Goal: Transaction & Acquisition: Obtain resource

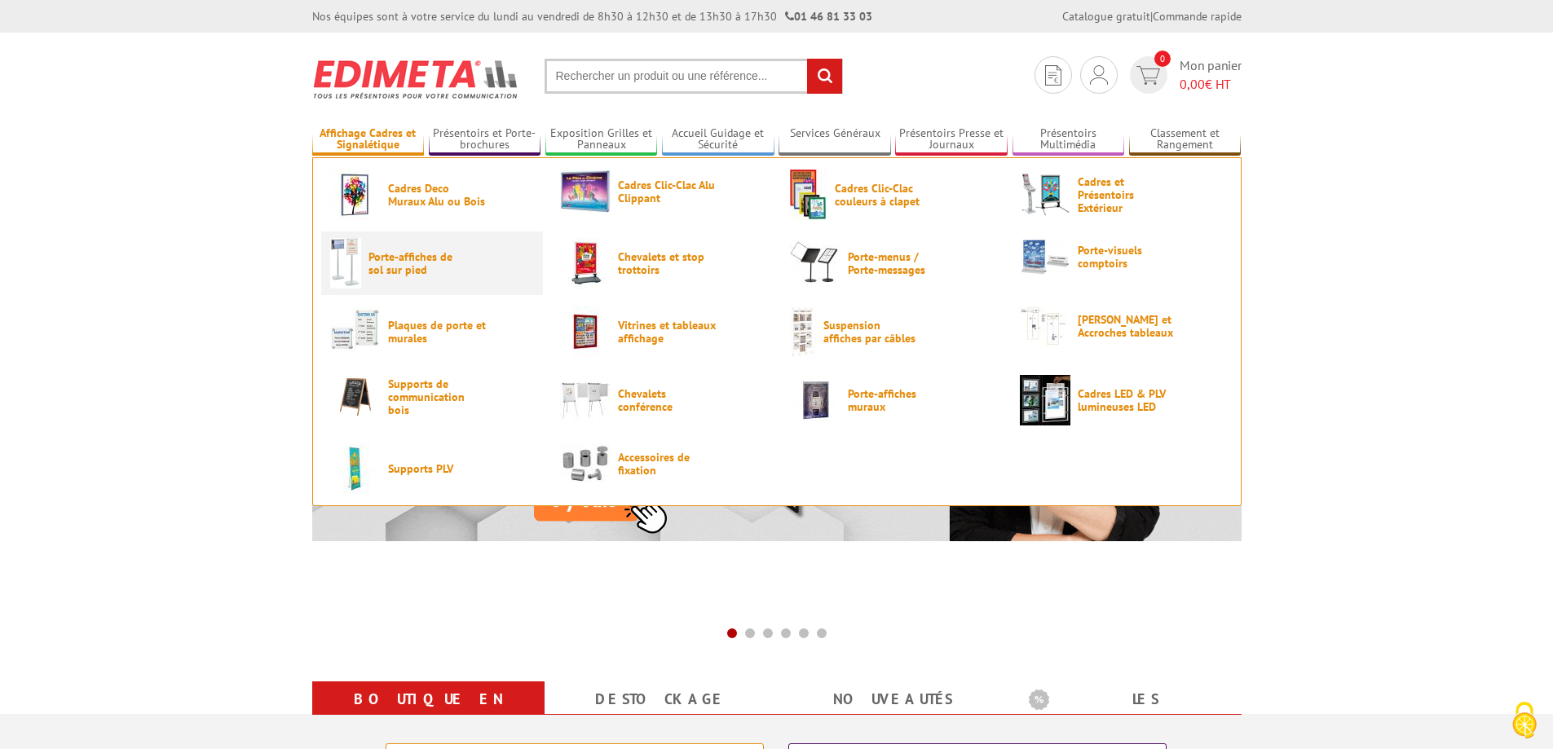
click at [406, 268] on span "Porte-affiches de sol sur pied" at bounding box center [417, 263] width 98 height 26
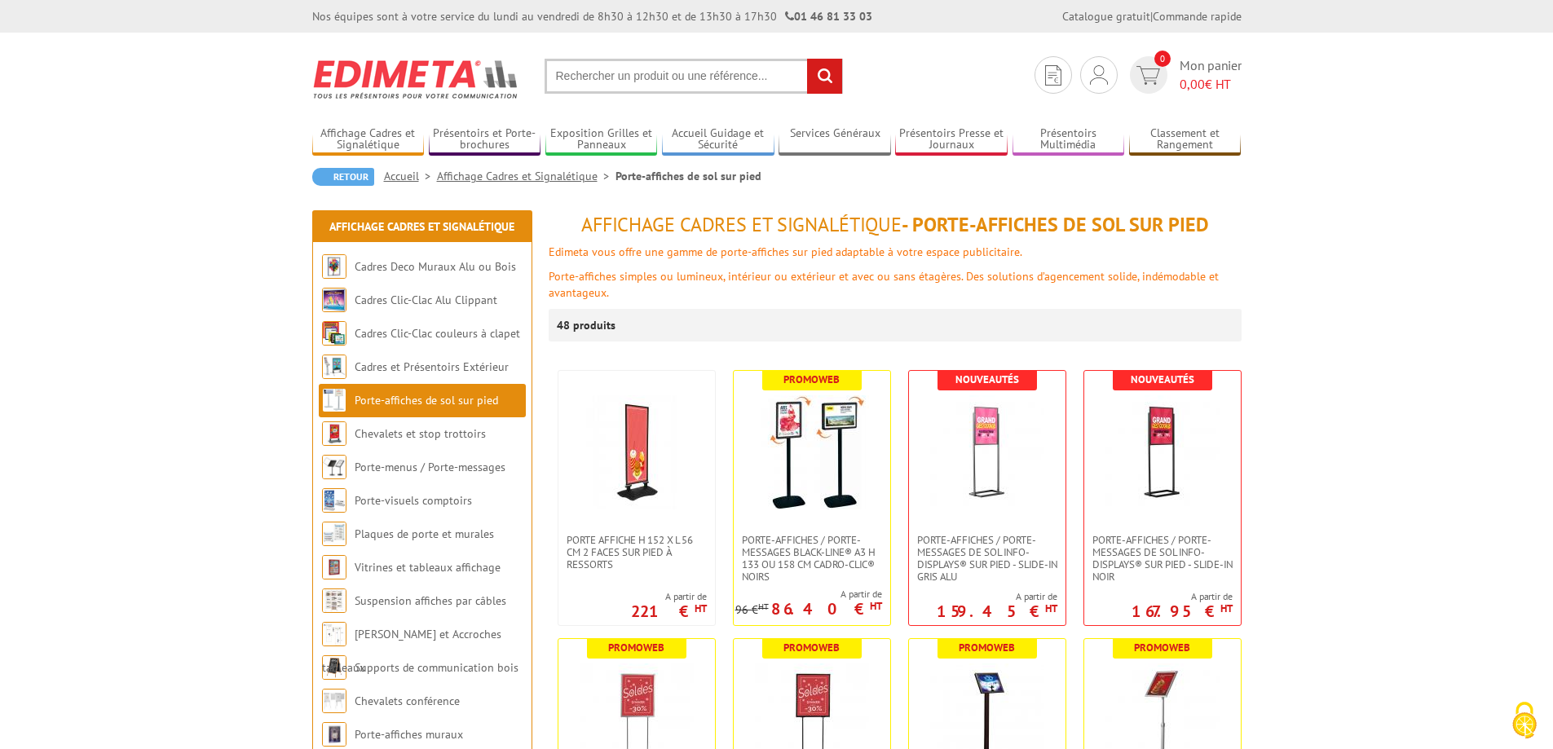
click at [604, 65] on input "text" at bounding box center [694, 76] width 298 height 35
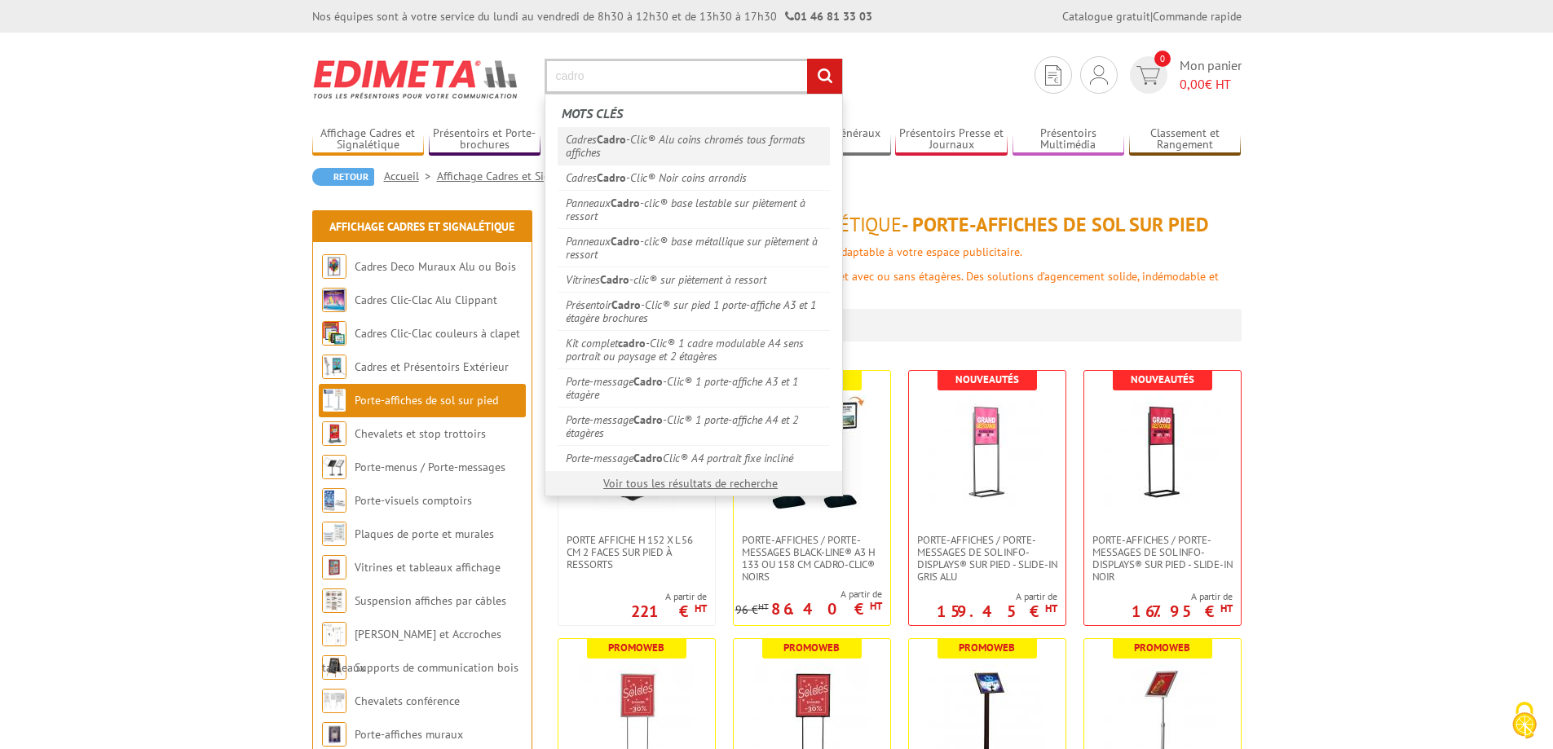
type input "cadro"
click at [712, 139] on link "Cadres Cadro -Clic® Alu coins chromés tous formats affiches" at bounding box center [694, 145] width 272 height 37
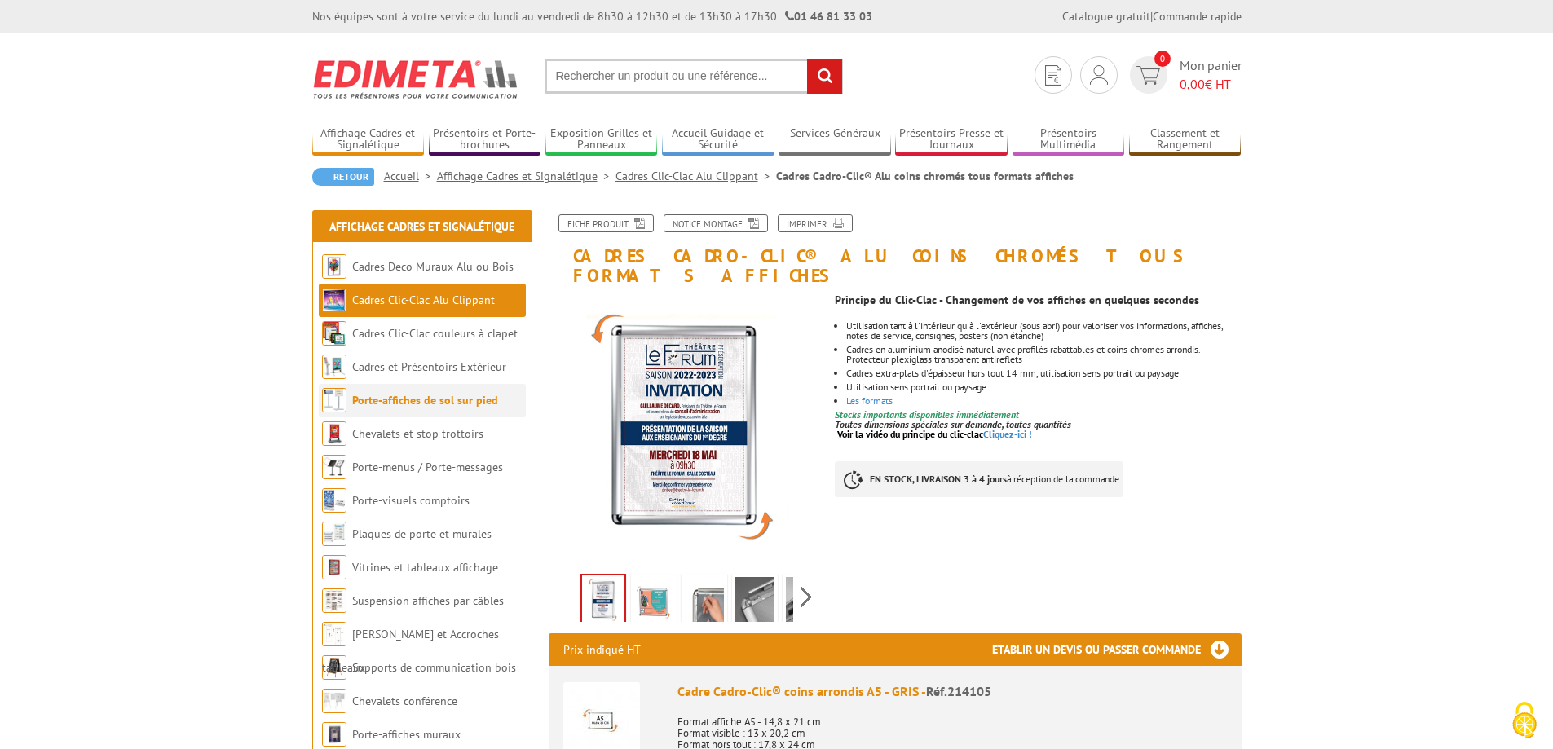
click at [413, 401] on link "Porte-affiches de sol sur pied" at bounding box center [425, 400] width 146 height 15
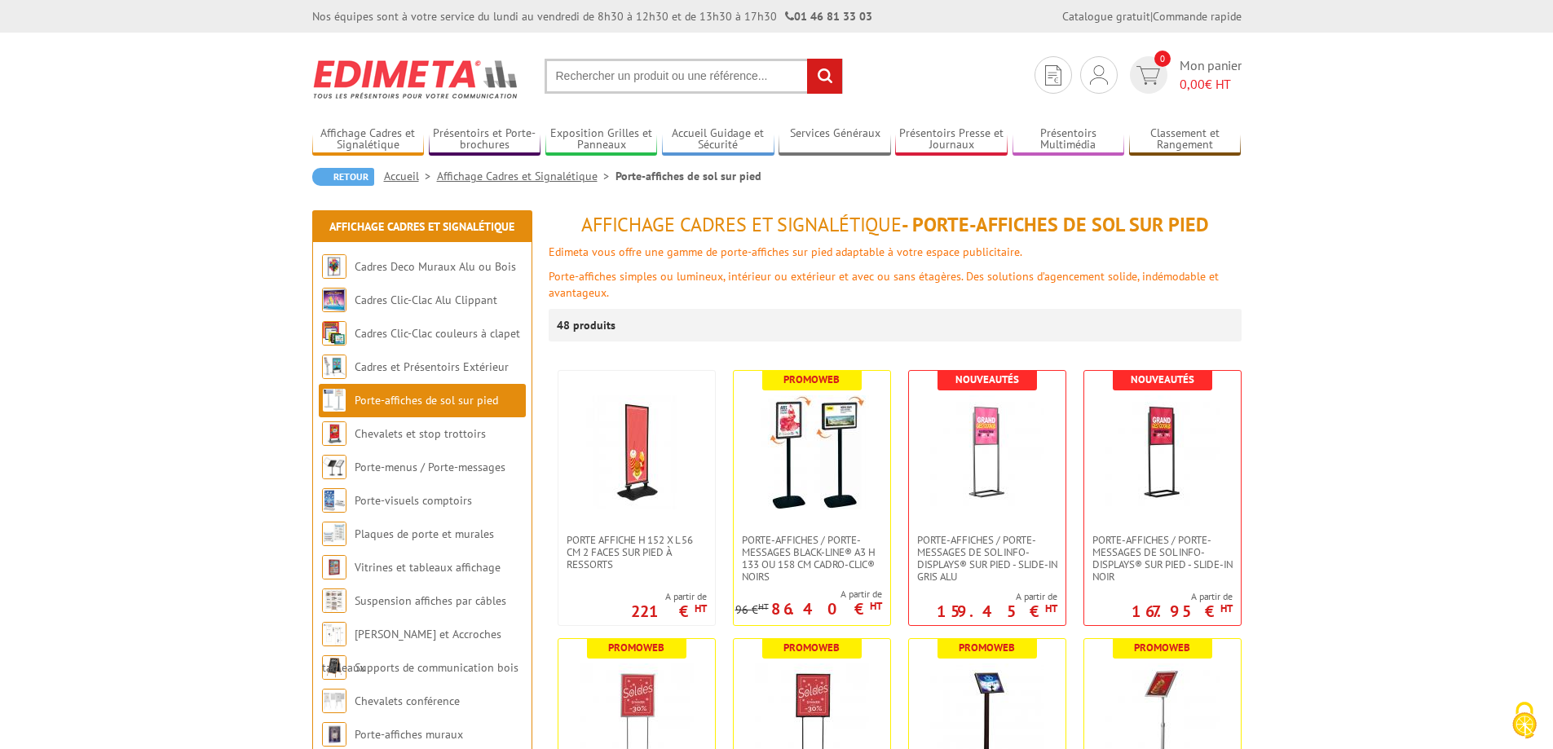
click at [656, 77] on input "text" at bounding box center [694, 76] width 298 height 35
type input "porte affiche cadro clic"
click at [807, 59] on input "rechercher" at bounding box center [824, 76] width 35 height 35
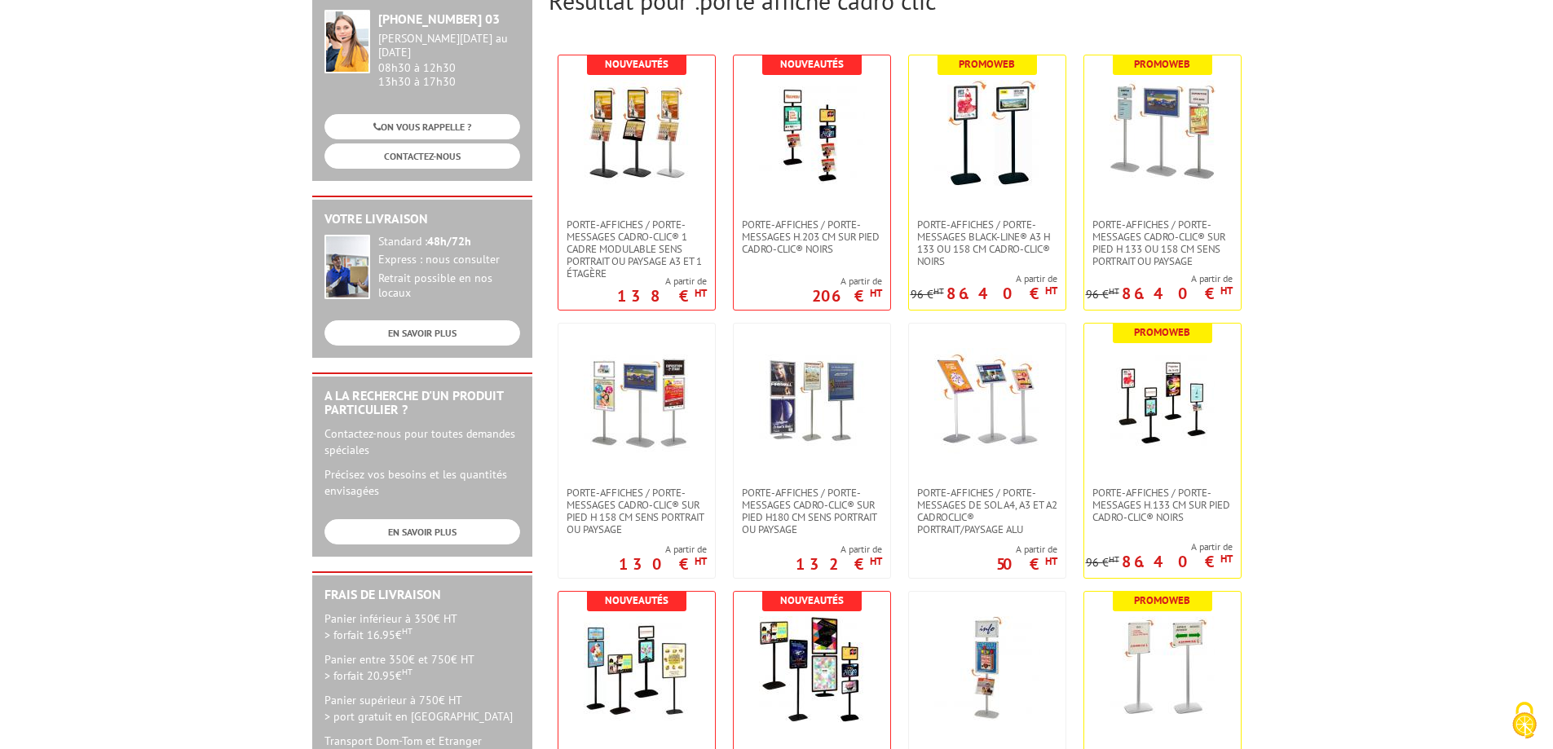
scroll to position [245, 0]
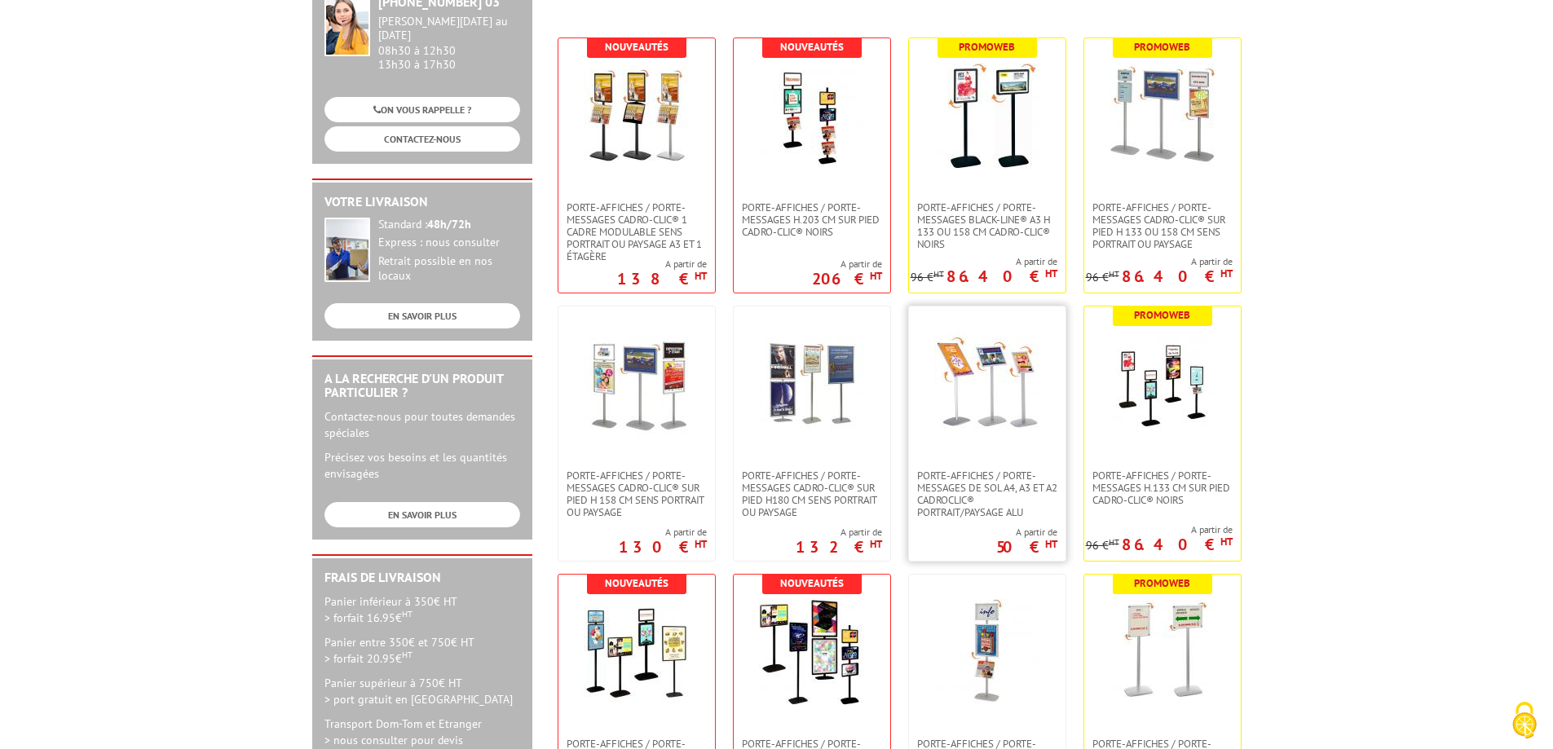
click at [1009, 448] on link at bounding box center [987, 387] width 157 height 163
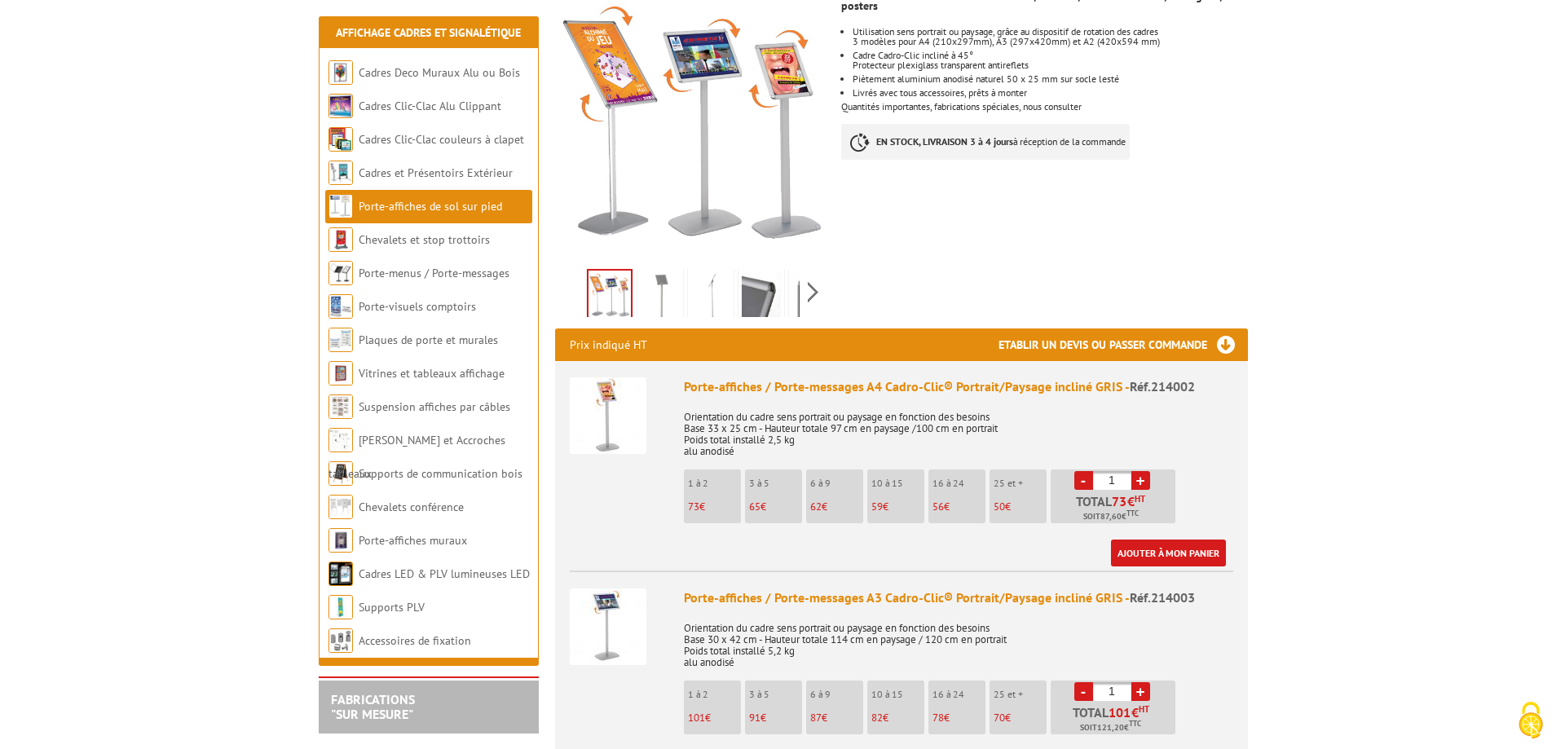
scroll to position [326, 0]
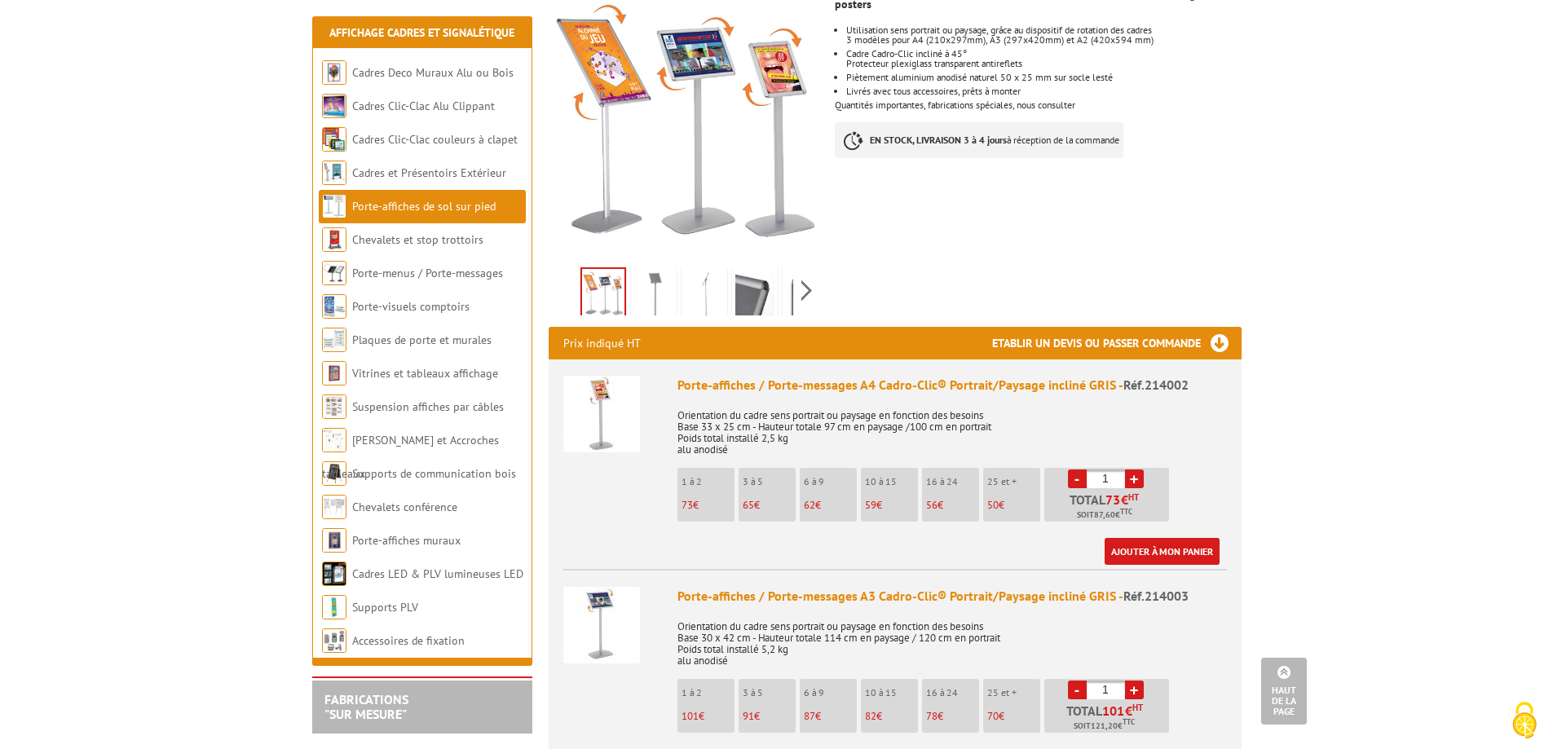
click at [1136, 470] on link "+" at bounding box center [1134, 479] width 19 height 19
type input "5"
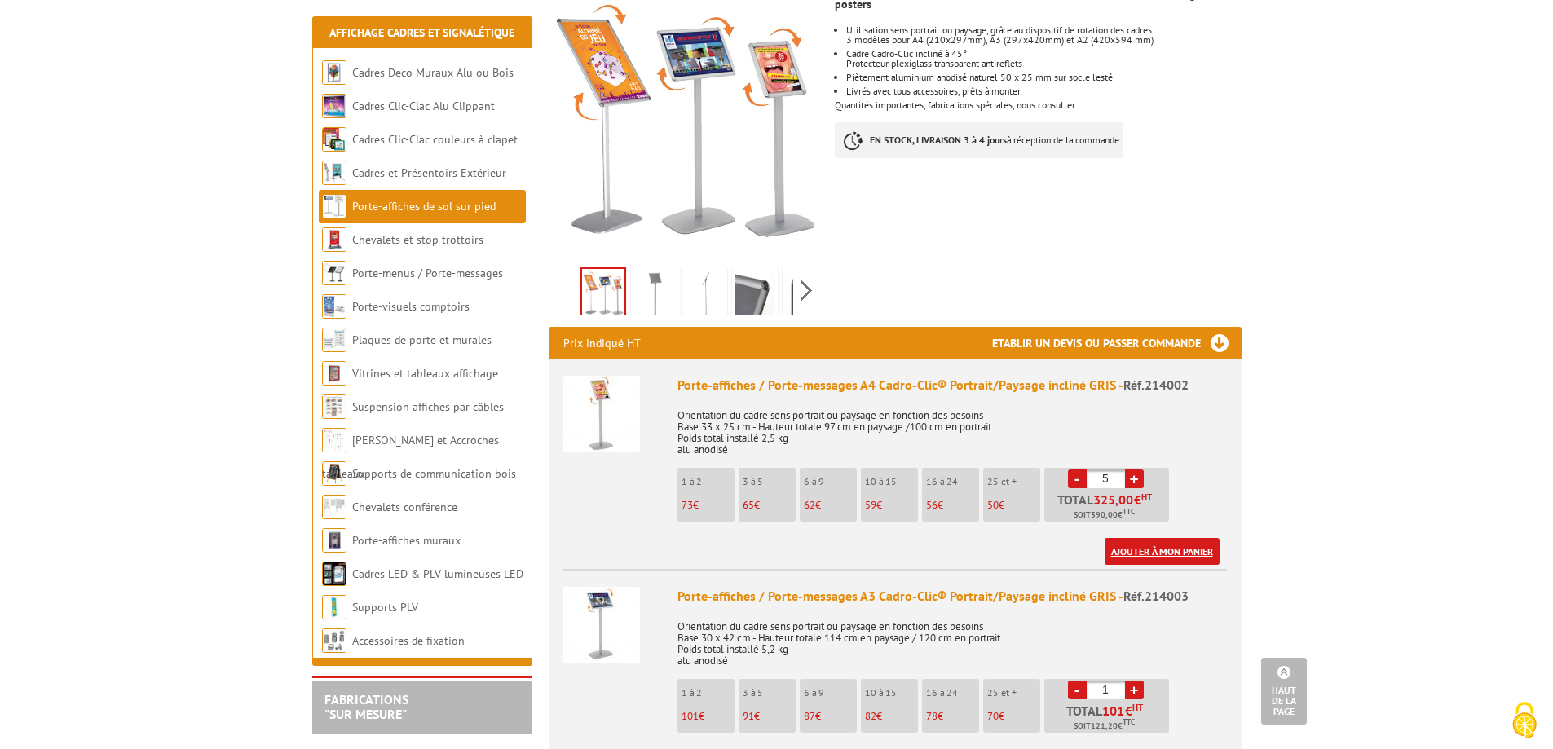
click at [1204, 538] on link "Ajouter à mon panier" at bounding box center [1162, 551] width 115 height 27
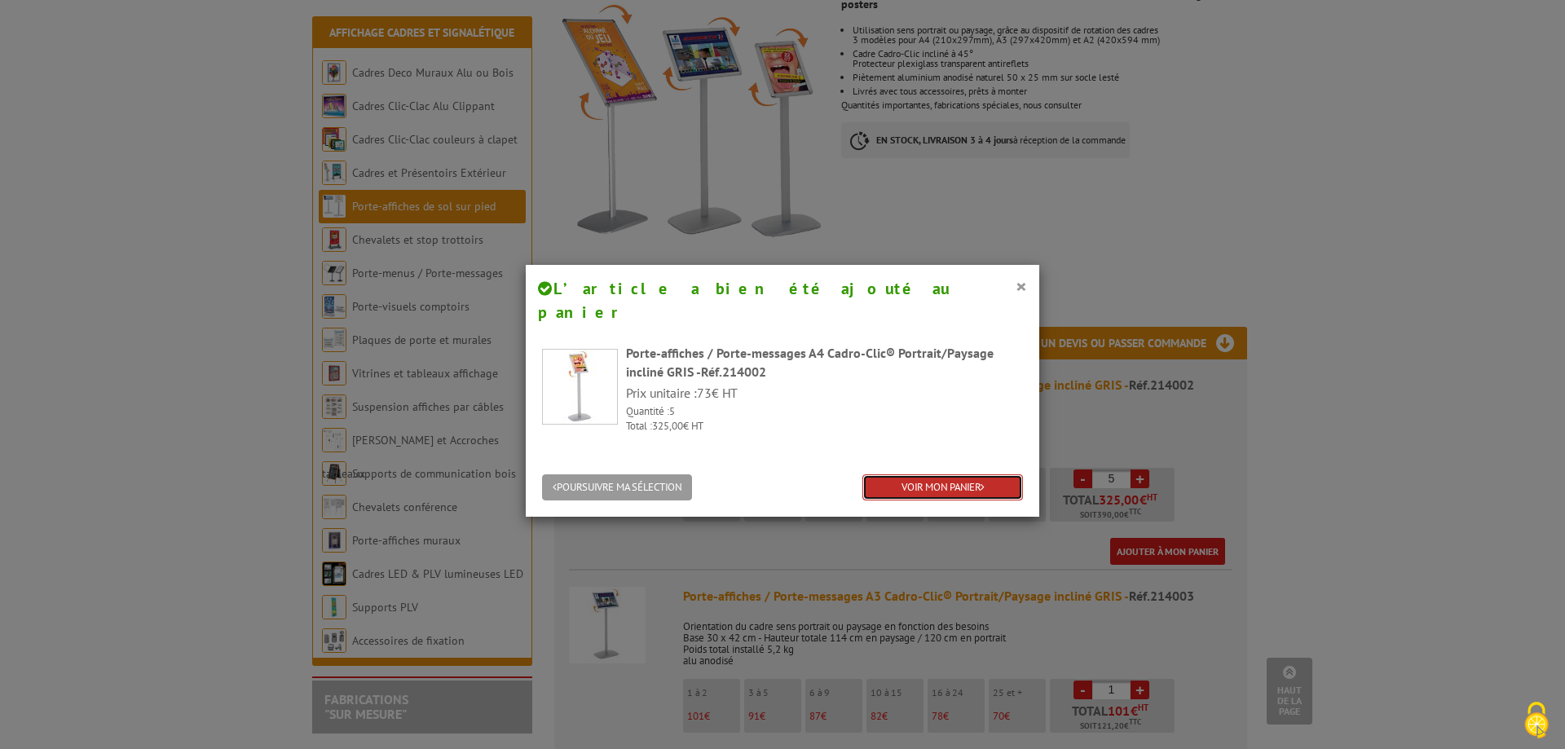
click at [878, 474] on link "VOIR MON PANIER" at bounding box center [942, 487] width 161 height 27
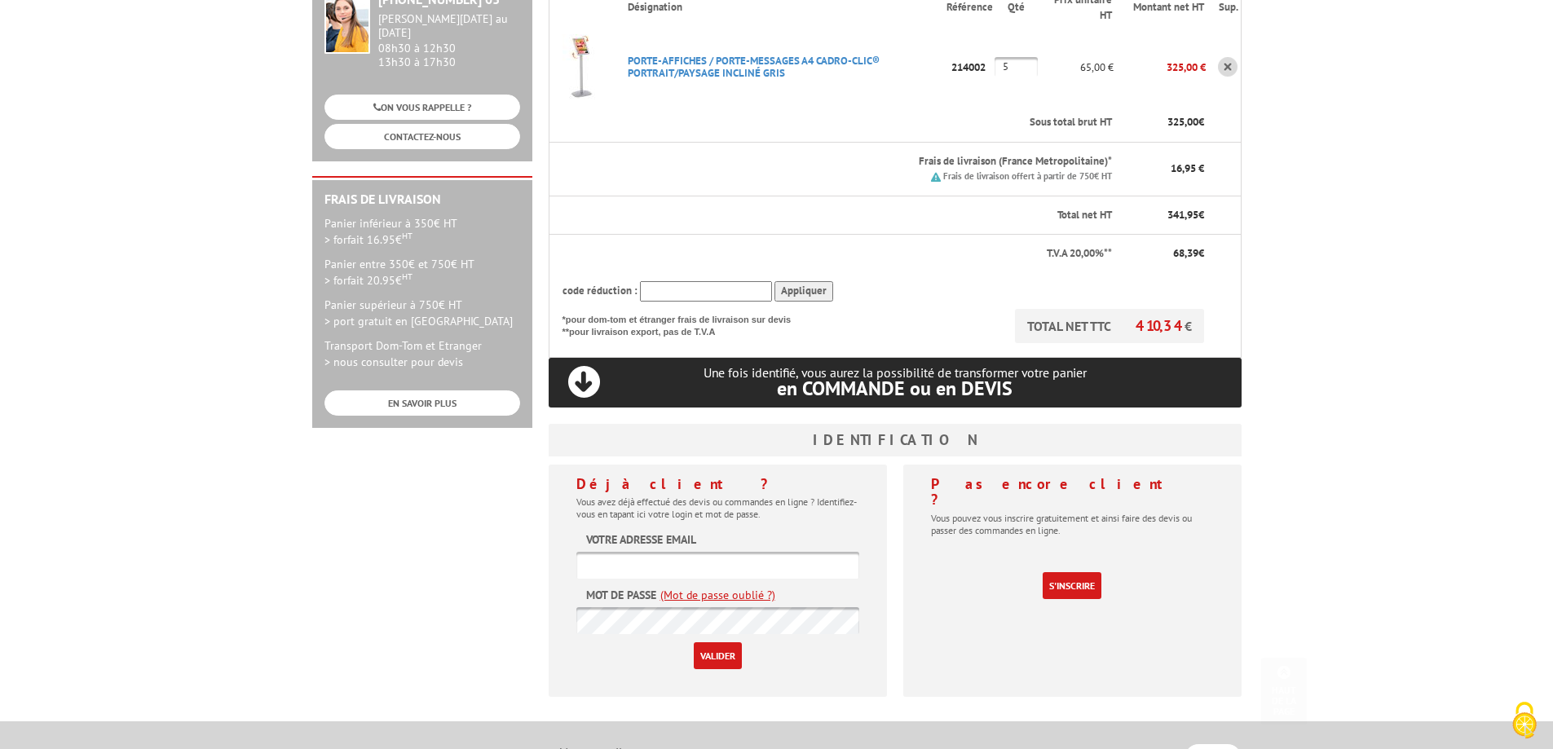
scroll to position [326, 0]
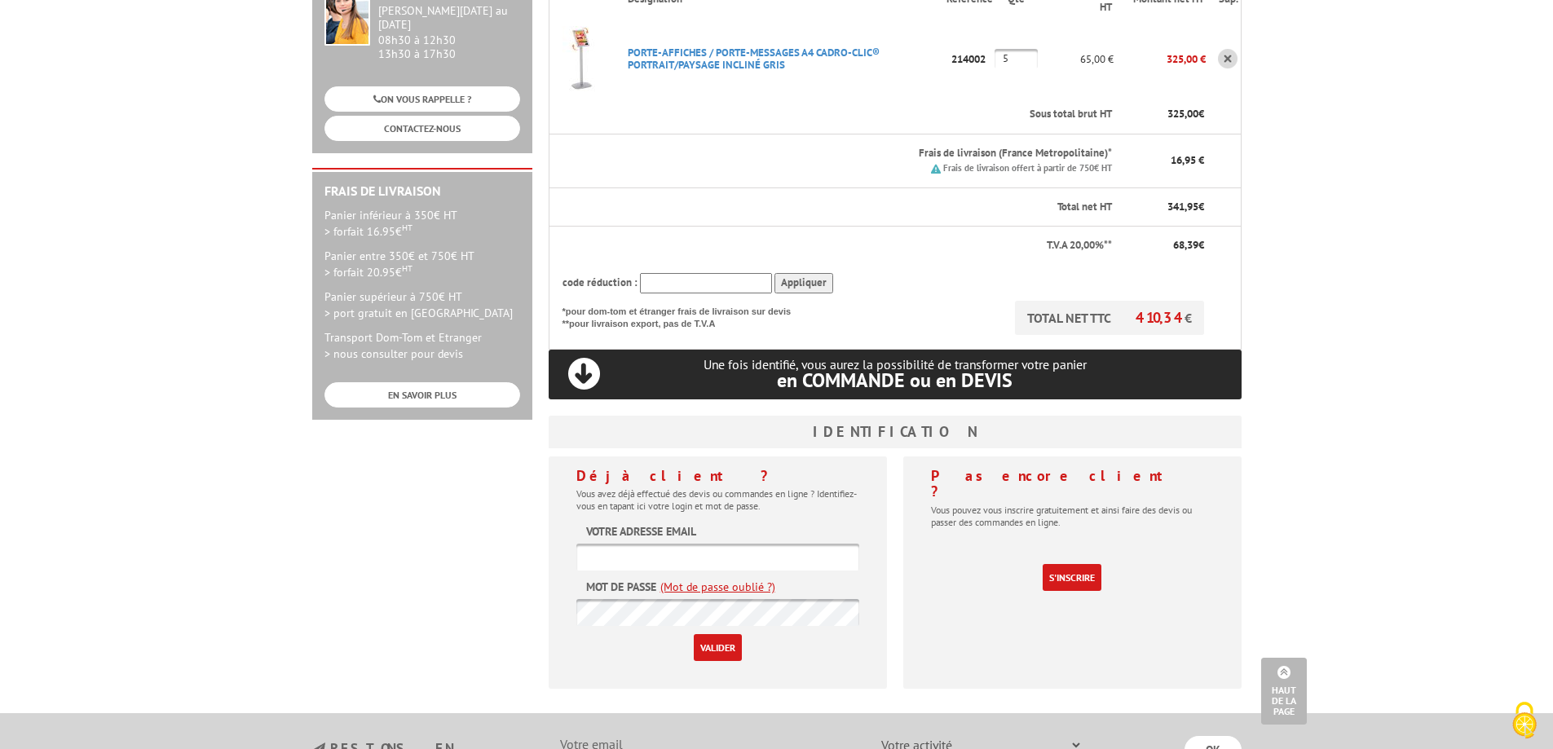
click at [681, 544] on input "text" at bounding box center [717, 557] width 283 height 27
type input "[PERSON_NAME][EMAIL_ADDRESS][DOMAIN_NAME]"
click at [692, 579] on link "(Mot de passe oublié ?)" at bounding box center [717, 587] width 115 height 16
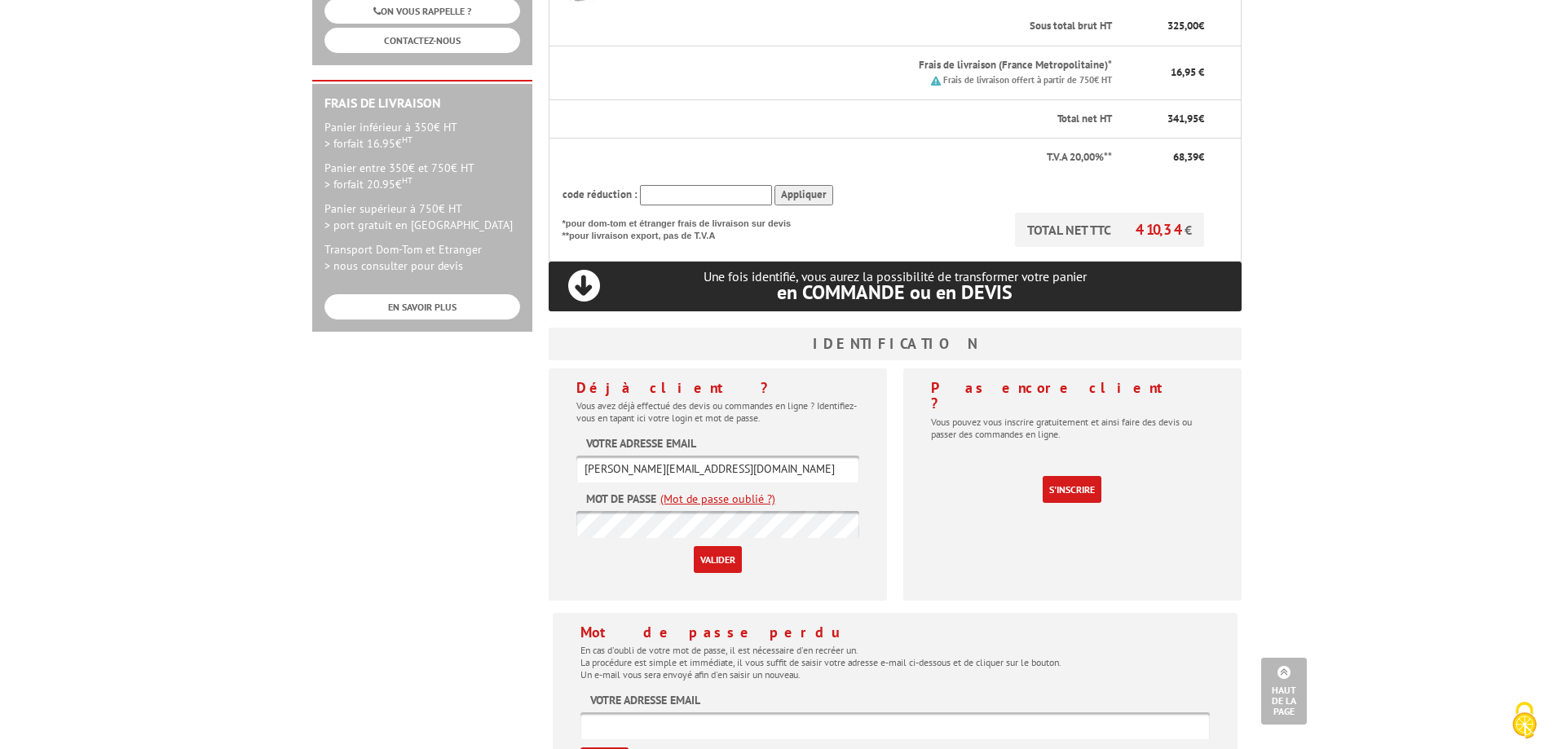
scroll to position [652, 0]
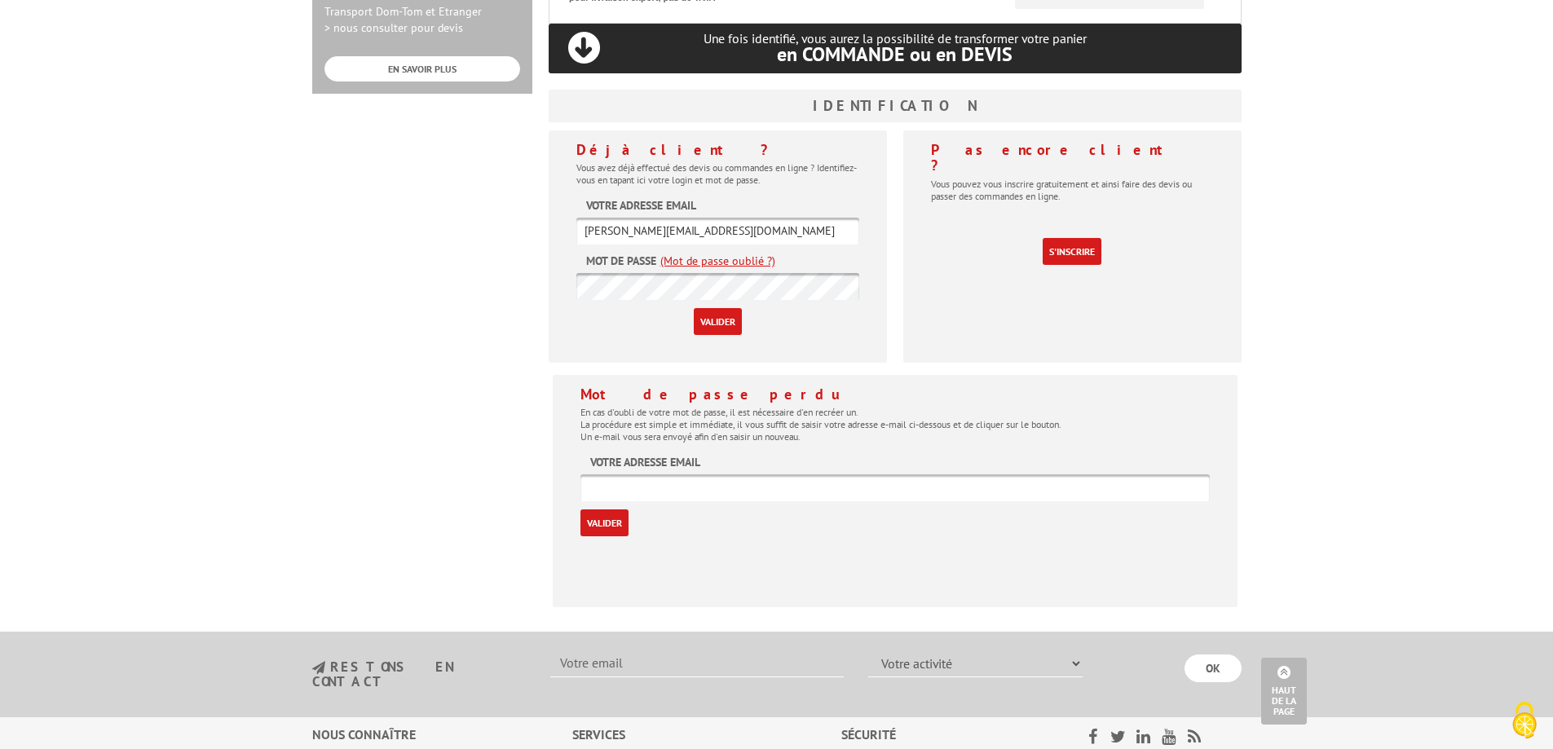
click at [616, 474] on input "text" at bounding box center [894, 487] width 629 height 27
type input "audrey.carrez@chu-nantes.fr"
click at [608, 509] on input "Valider" at bounding box center [604, 522] width 48 height 27
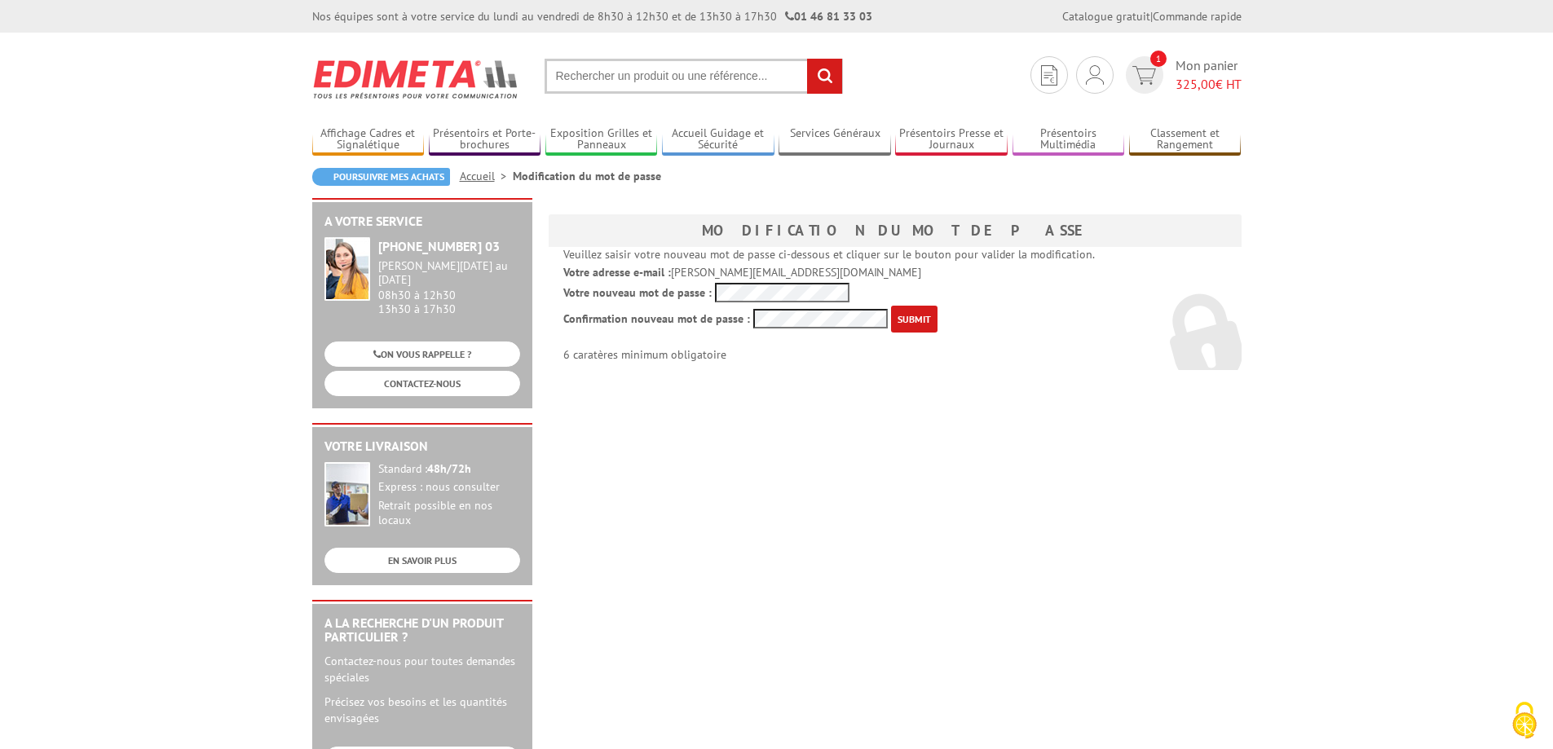
click at [891, 306] on input "submit" at bounding box center [914, 319] width 46 height 27
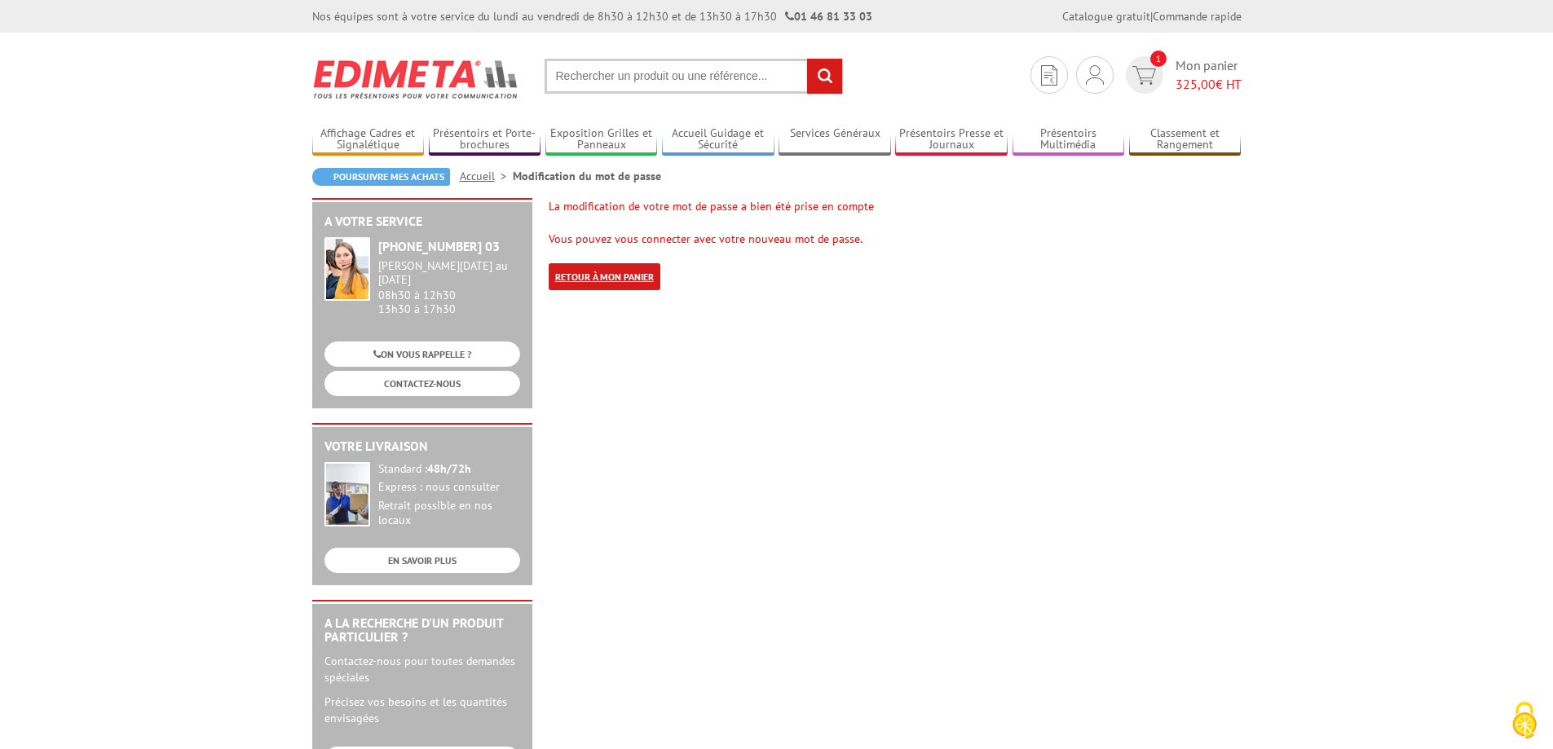
click at [632, 269] on link "Retour à mon panier" at bounding box center [605, 276] width 112 height 27
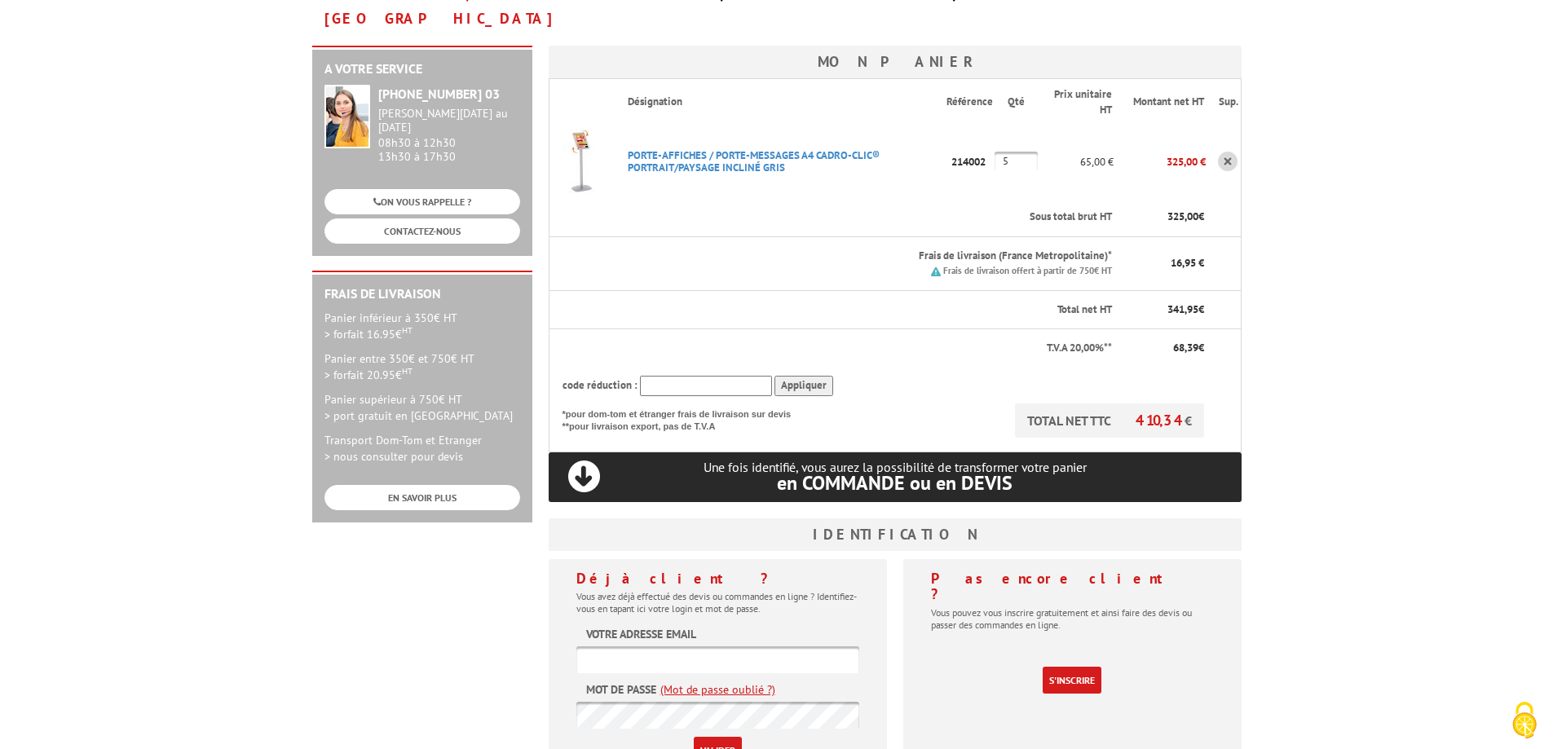
scroll to position [326, 0]
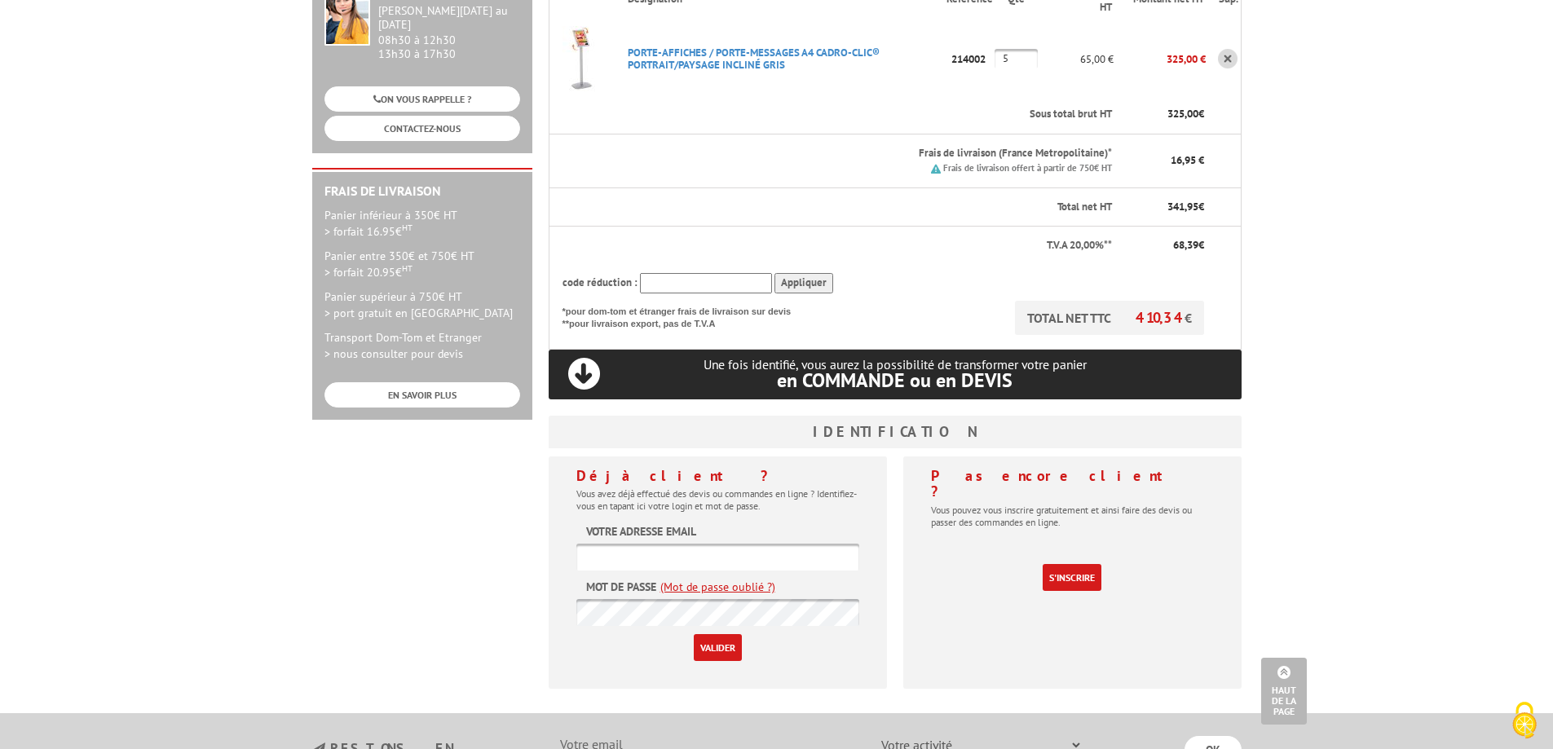
click at [693, 544] on input "text" at bounding box center [717, 557] width 283 height 27
type input "[PERSON_NAME][EMAIL_ADDRESS][DOMAIN_NAME]"
click at [739, 634] on input "Valider" at bounding box center [718, 647] width 48 height 27
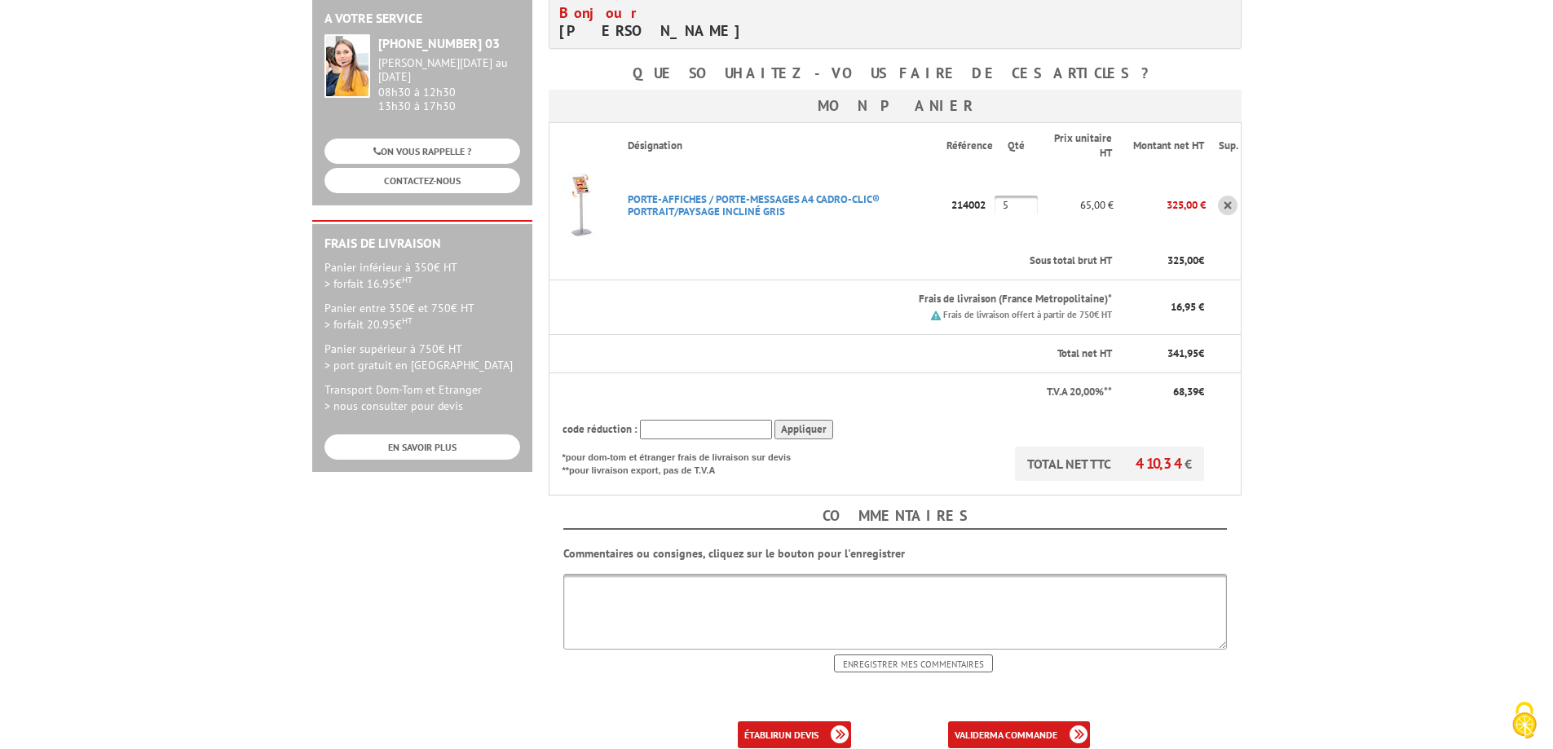
scroll to position [326, 0]
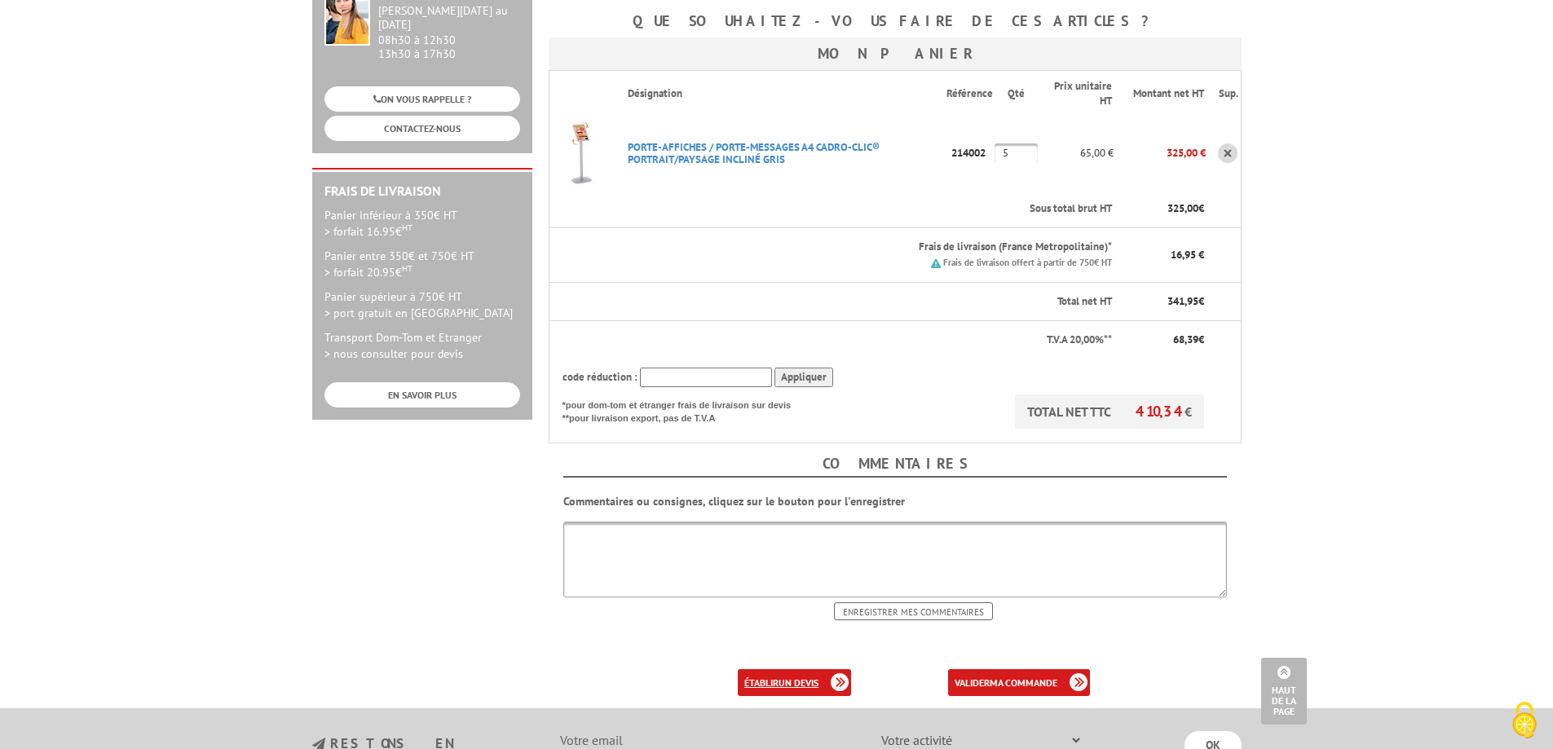
click at [811, 677] on b "un devis" at bounding box center [798, 683] width 40 height 12
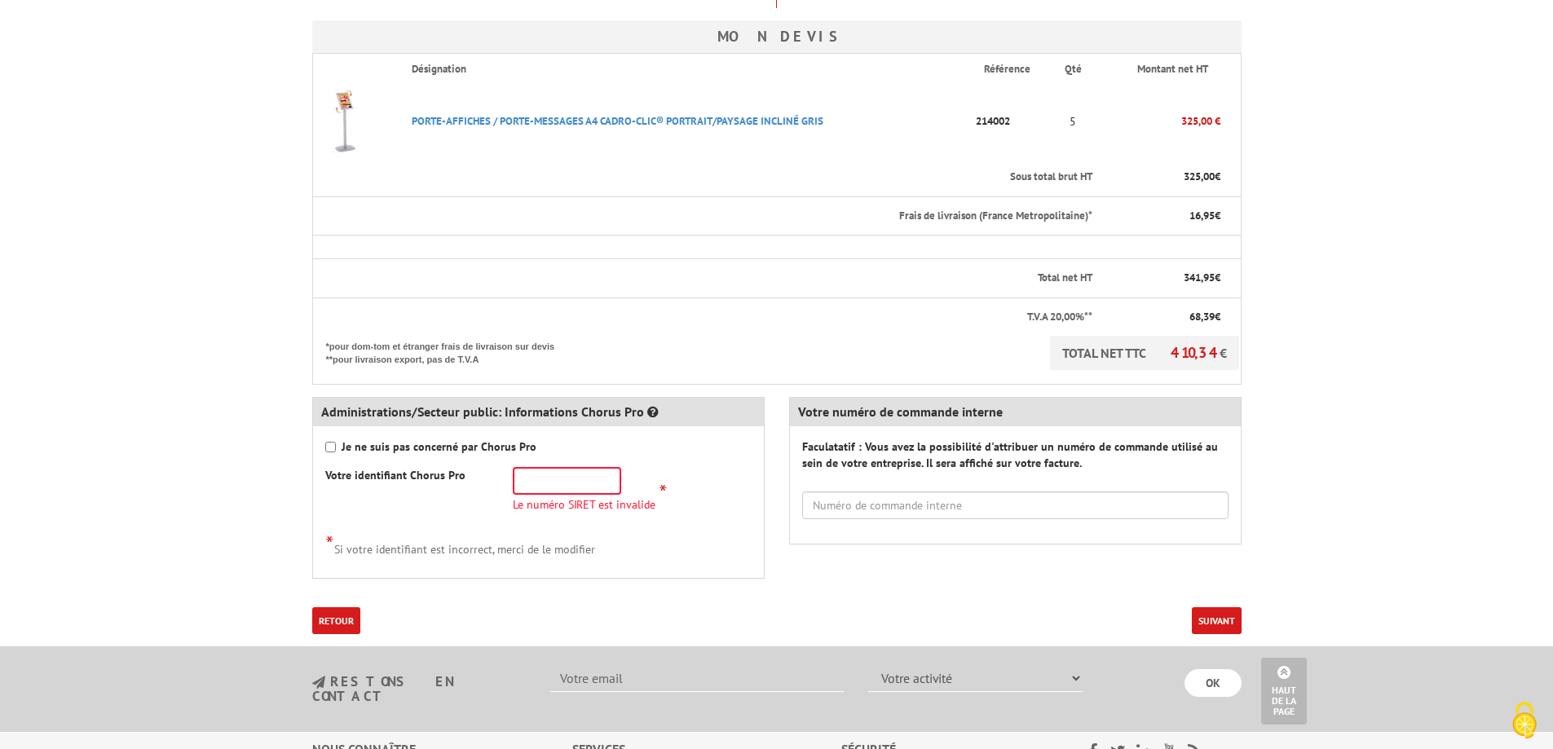
scroll to position [408, 0]
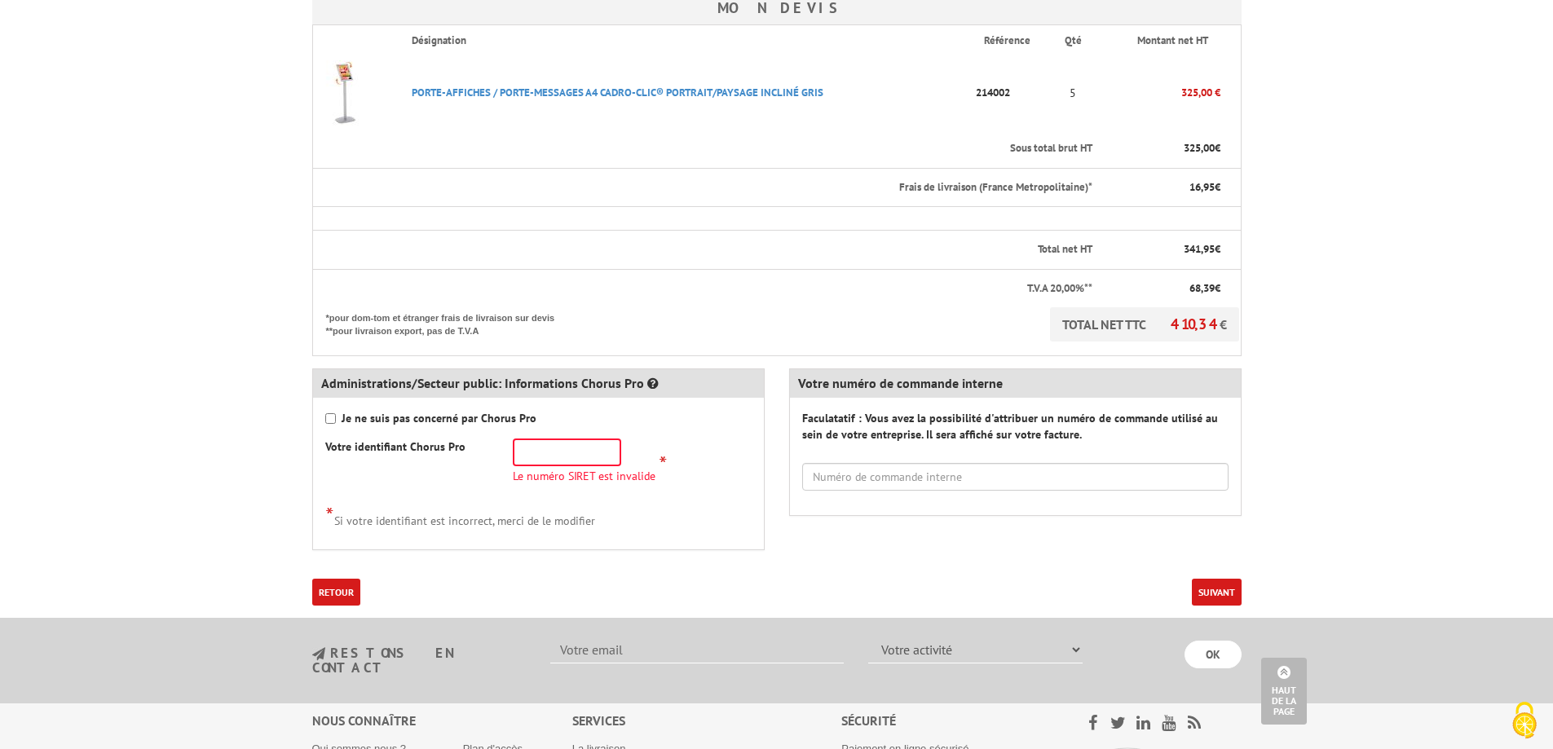
click at [339, 415] on div "Je ne suis pas concerné par Chorus Pro" at bounding box center [538, 418] width 426 height 16
click at [333, 415] on input "Je ne suis pas concerné par Chorus Pro" at bounding box center [330, 418] width 11 height 11
checkbox input "true"
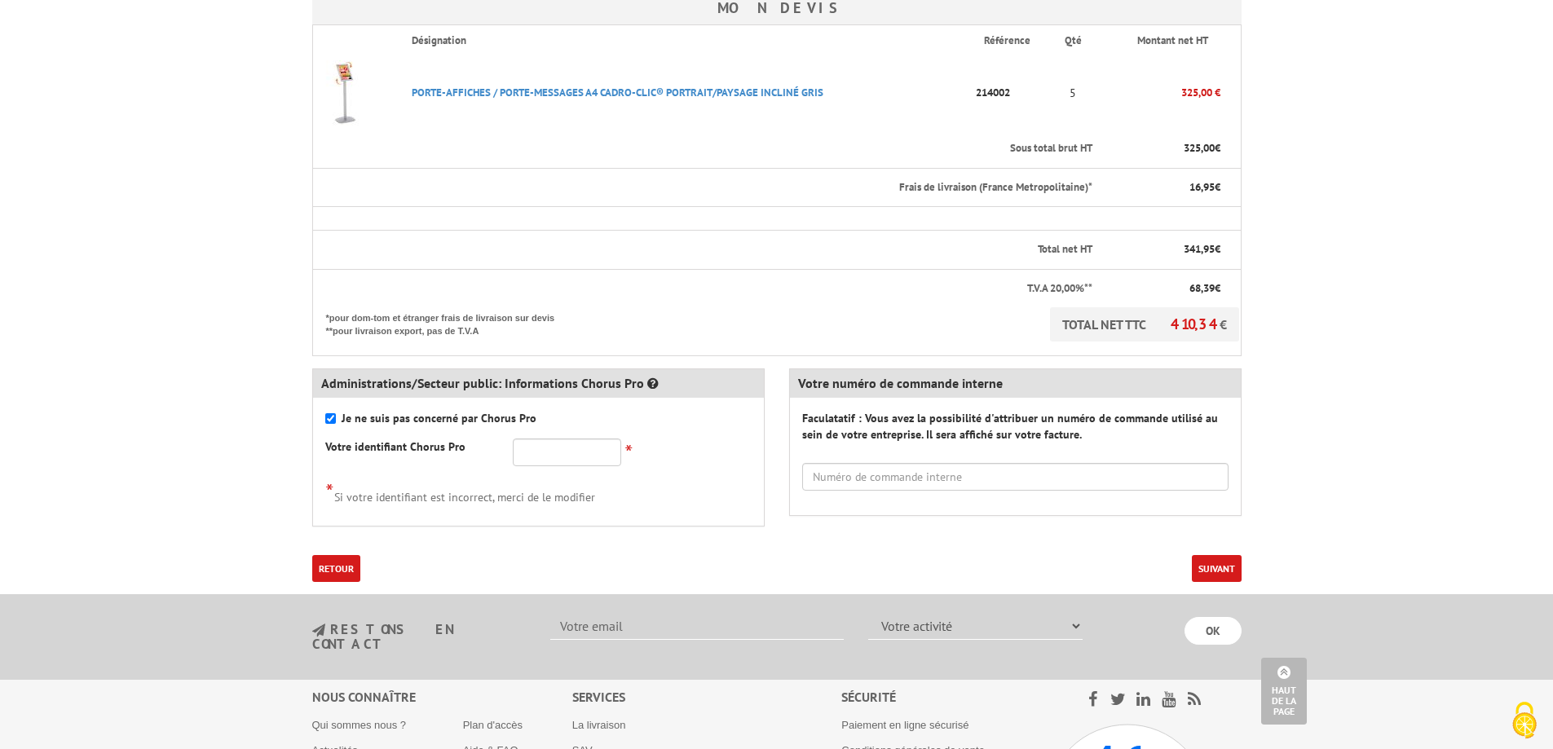
click at [1215, 566] on button "Suivant" at bounding box center [1217, 568] width 50 height 27
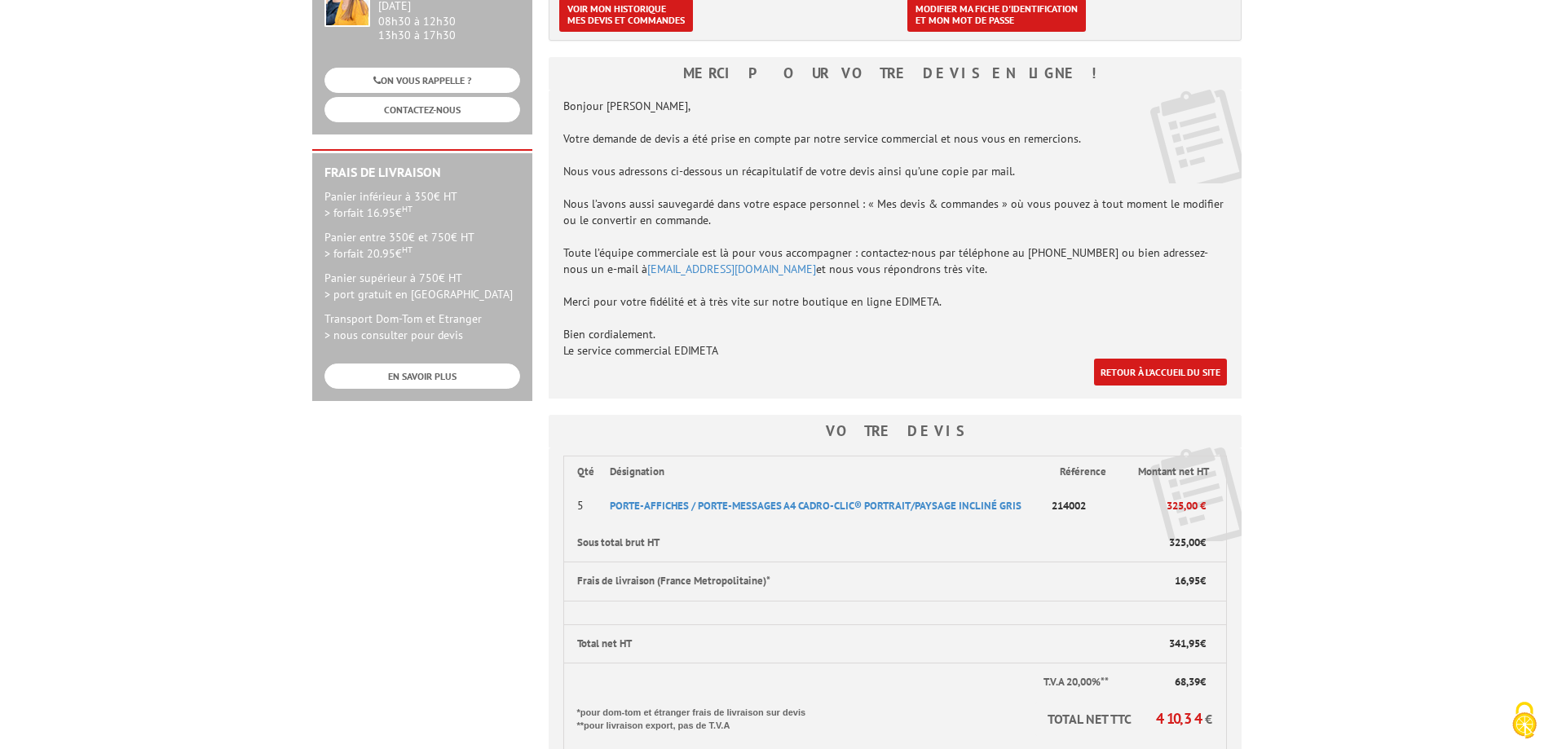
scroll to position [571, 0]
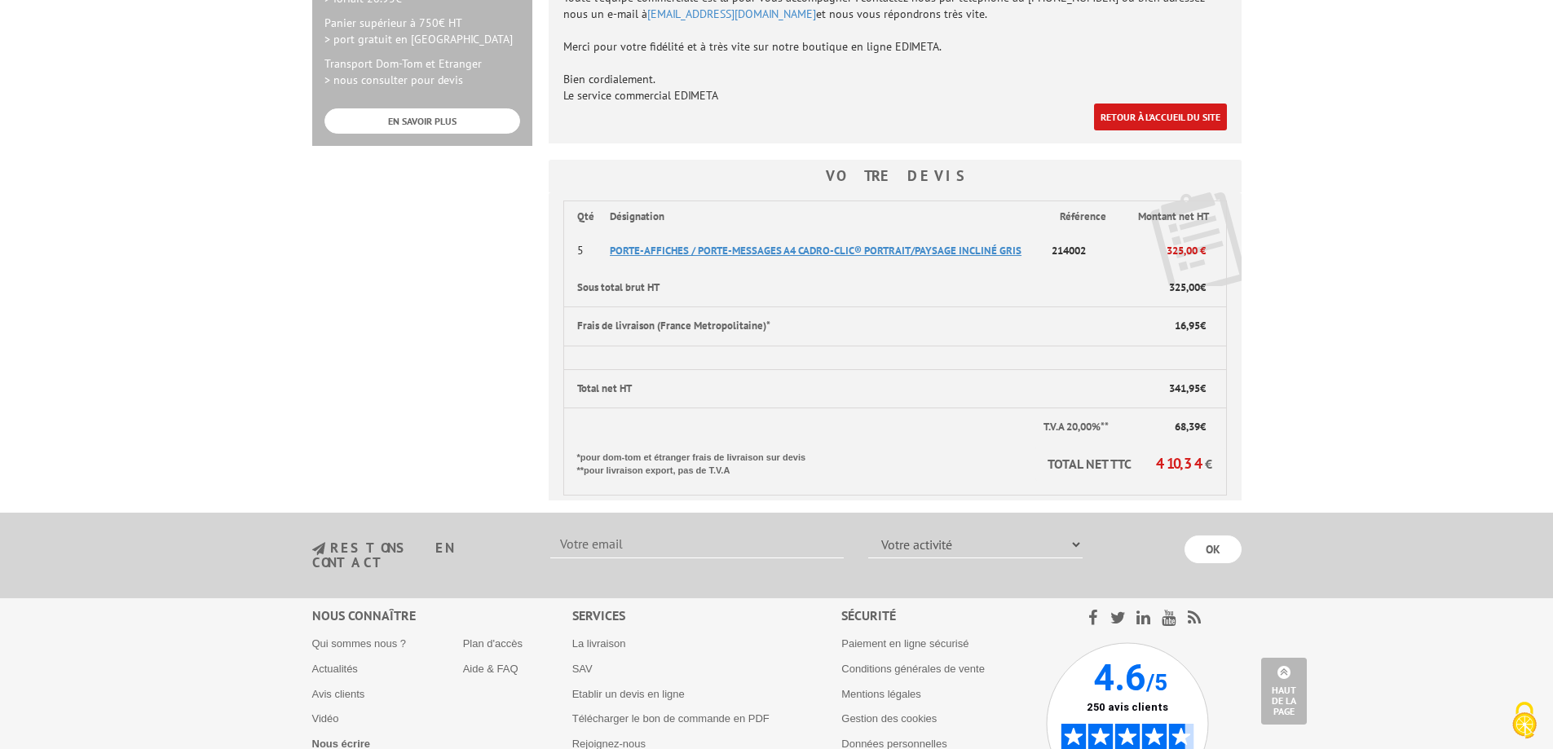
click at [707, 251] on span "PORTE-AFFICHES / PORTE-MESSAGES A4 CADRO-CLIC® PORTRAIT/PAYSAGE INCLINé GRIS" at bounding box center [816, 251] width 412 height 14
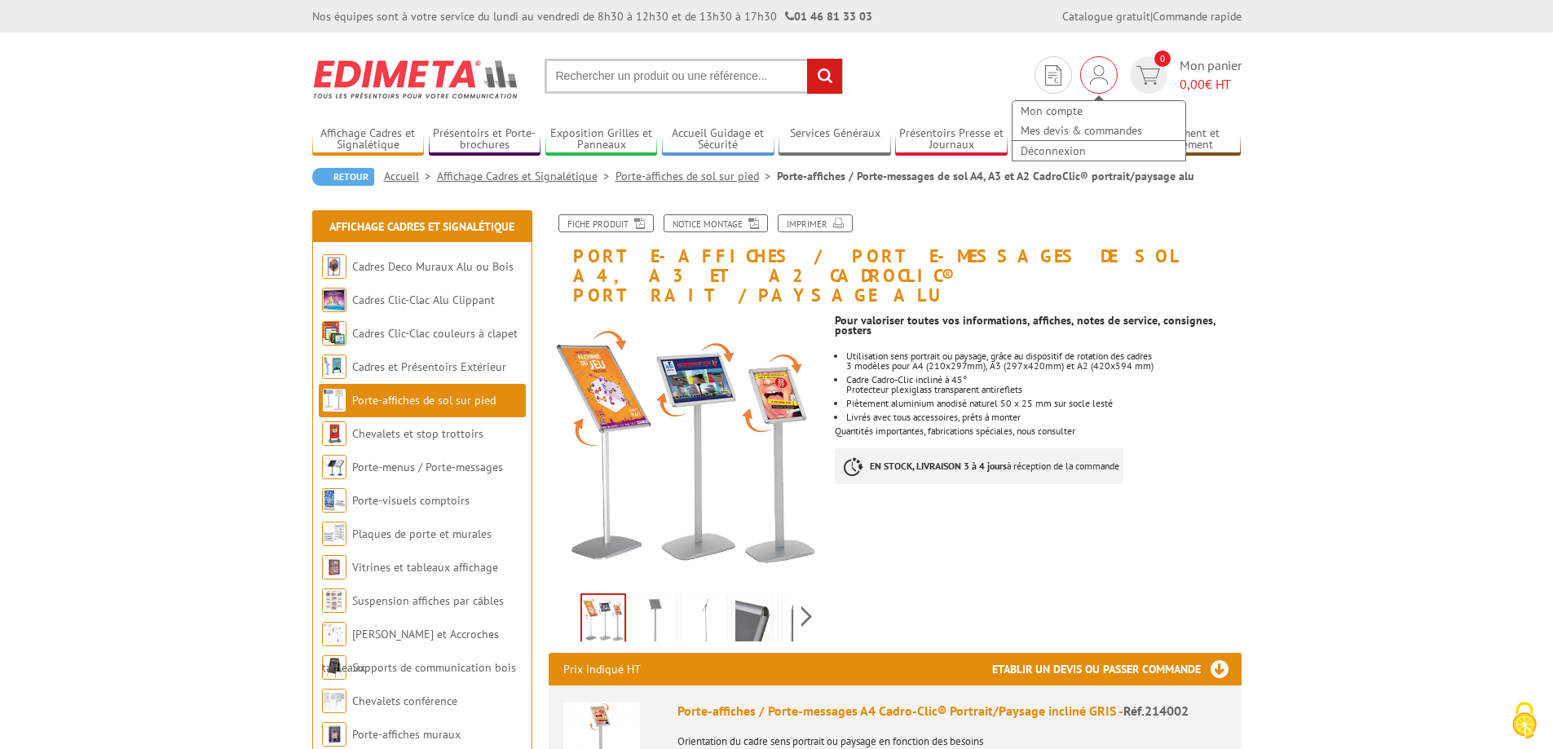
click at [1108, 70] on div "Mon compte Mes devis & commandes Déconnexion" at bounding box center [1098, 74] width 37 height 37
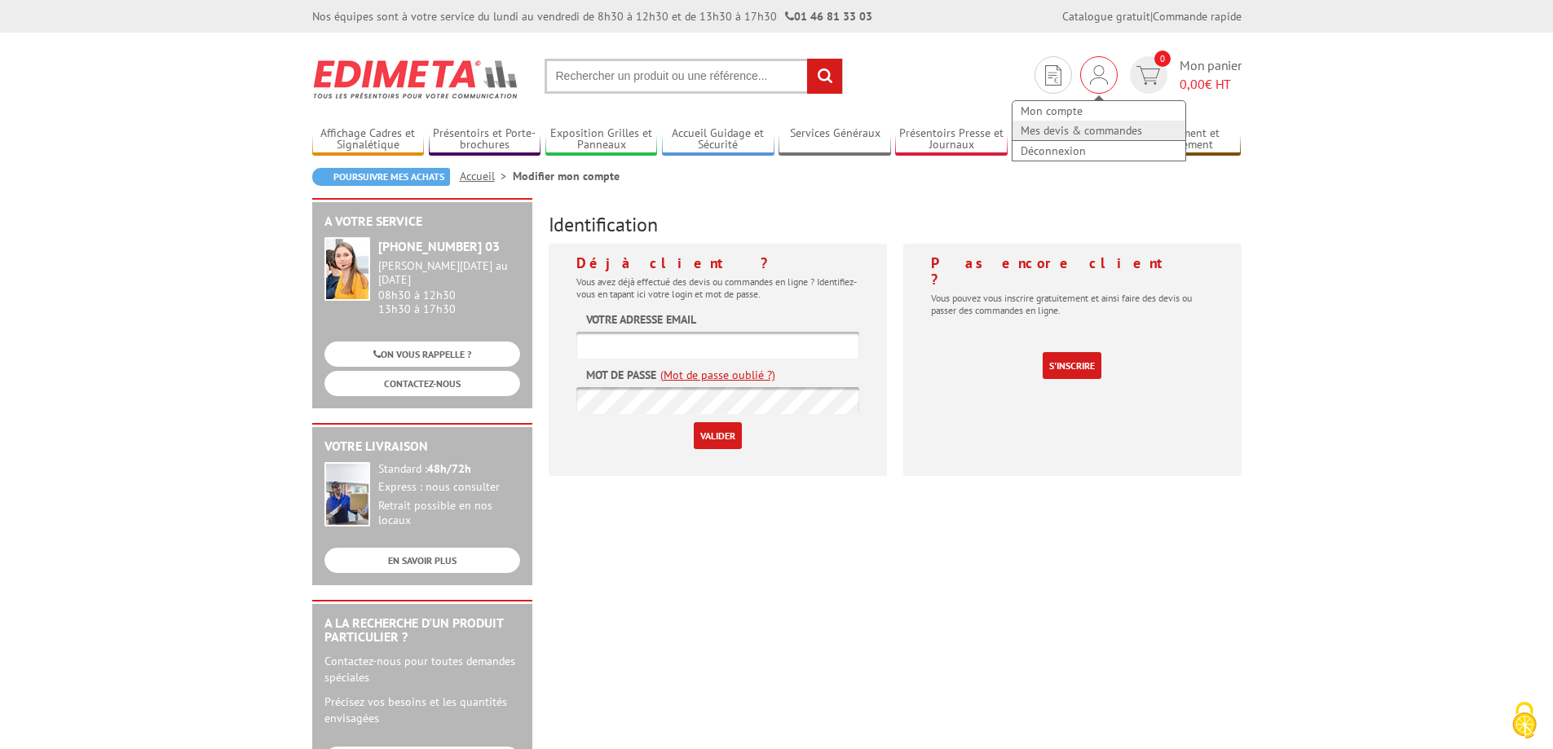
click at [1068, 135] on link "Mes devis & commandes" at bounding box center [1098, 131] width 173 height 20
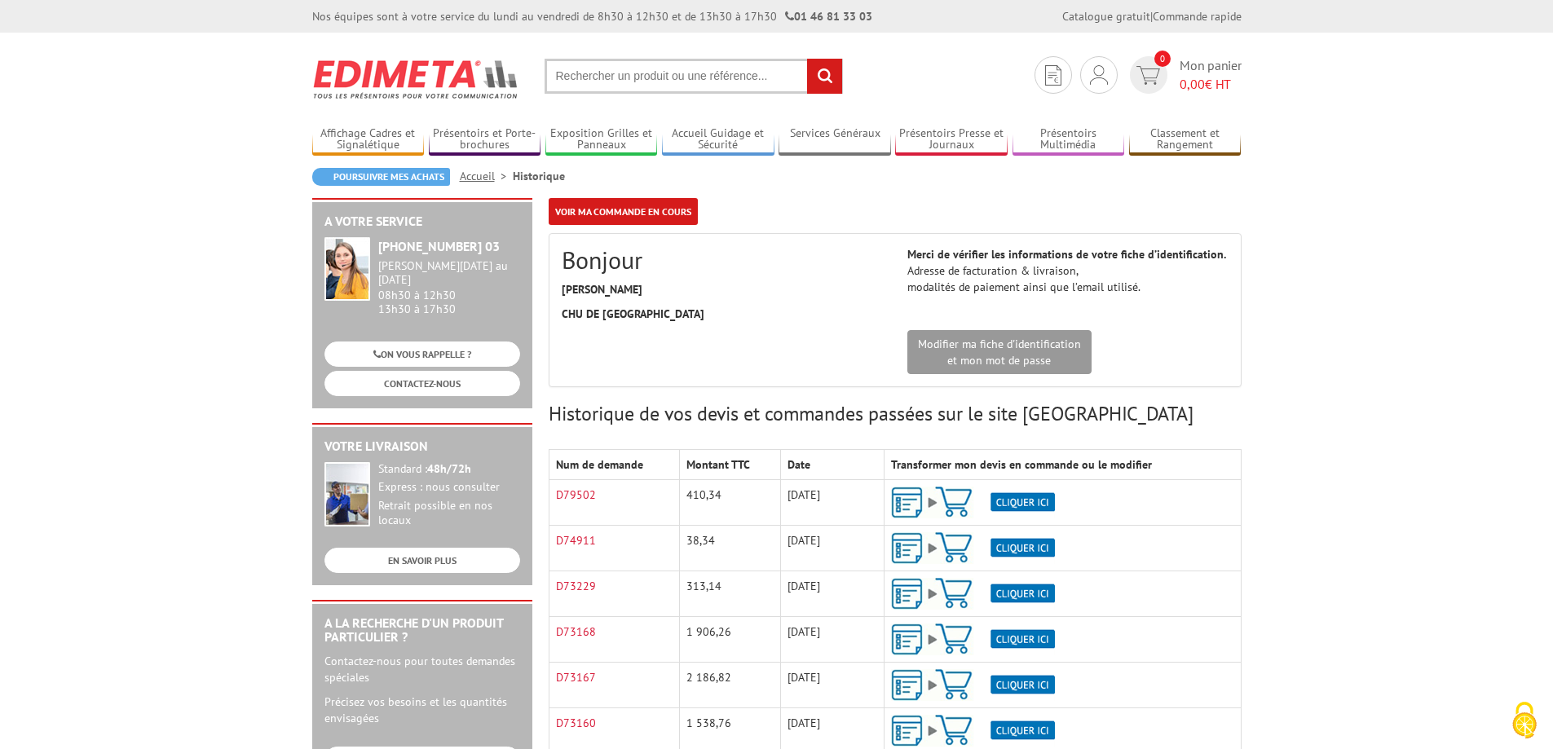
click at [911, 504] on img at bounding box center [973, 503] width 164 height 32
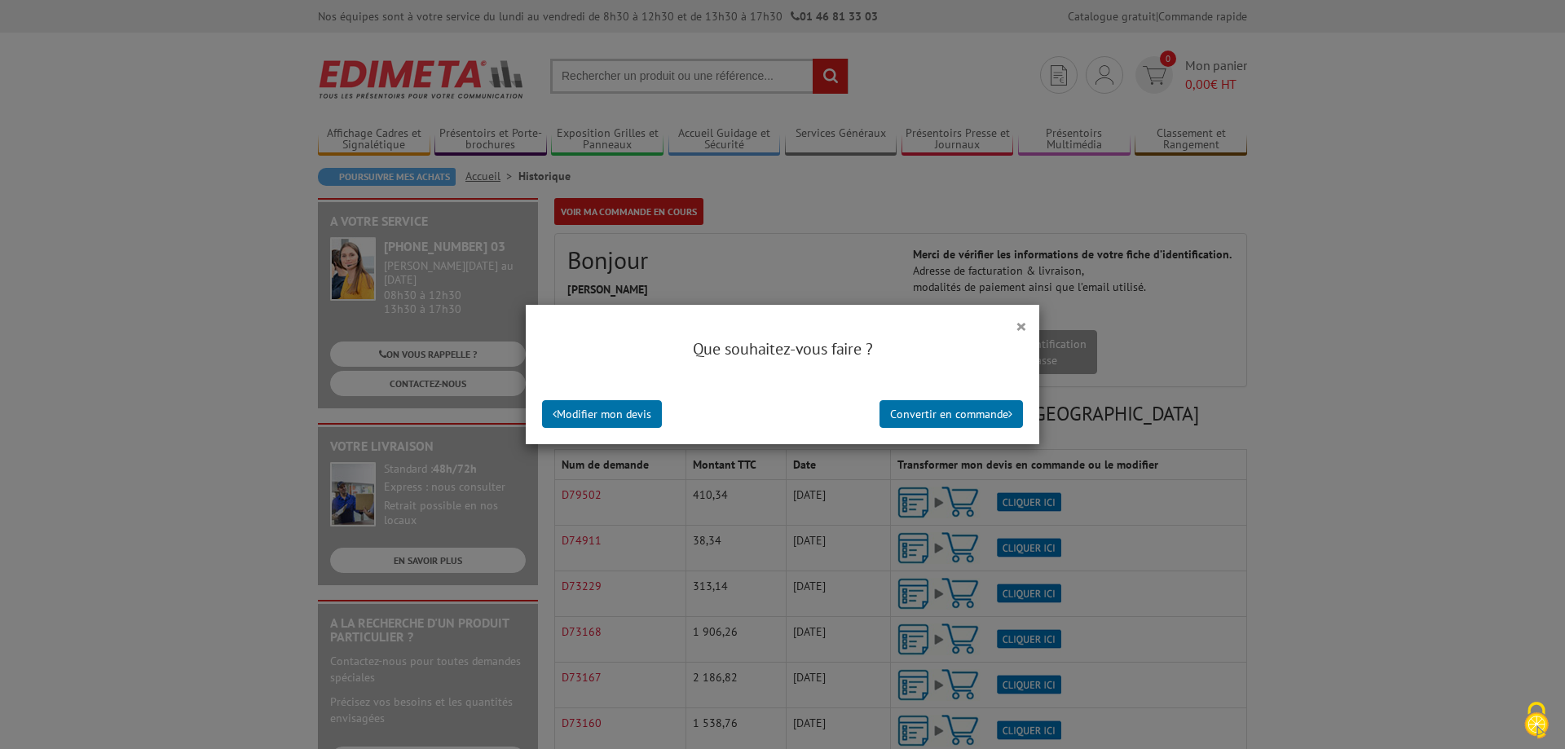
click at [1008, 324] on div "×" at bounding box center [783, 317] width 514 height 24
click at [1021, 324] on button "×" at bounding box center [1021, 325] width 11 height 21
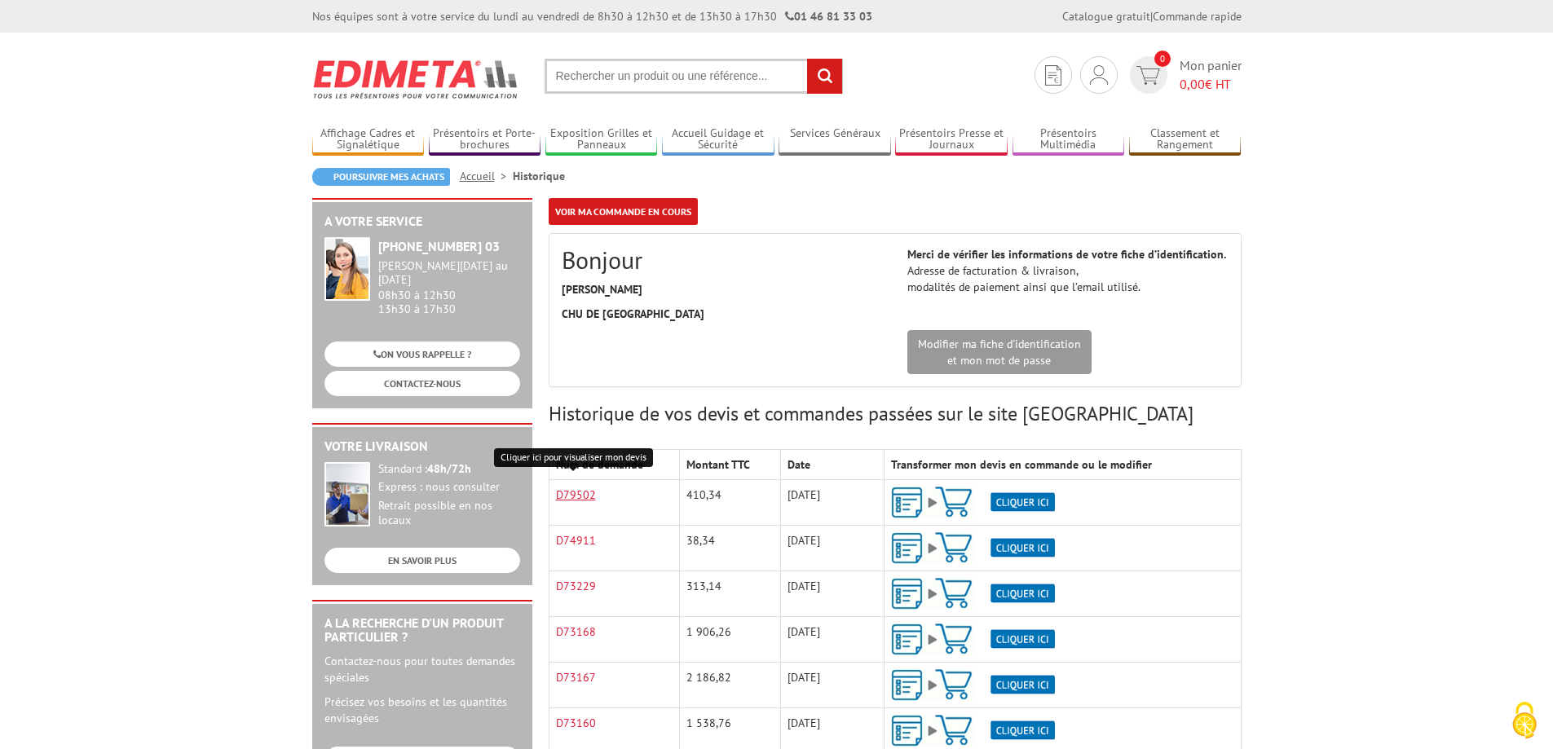
click at [573, 492] on link "D79502" at bounding box center [576, 494] width 40 height 15
